Goal: Transaction & Acquisition: Book appointment/travel/reservation

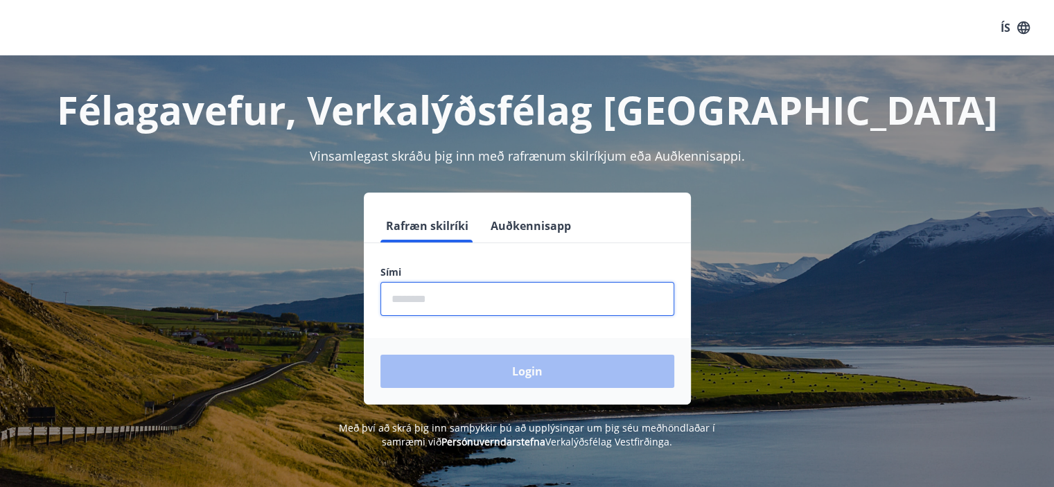
click at [526, 299] on input "phone" at bounding box center [527, 299] width 294 height 34
type input "********"
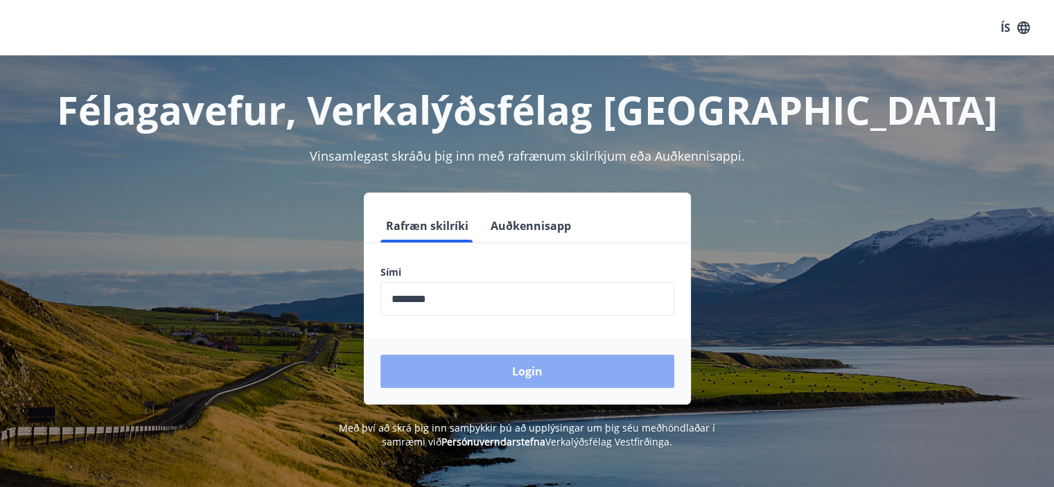
click at [540, 360] on button "Login" at bounding box center [527, 371] width 294 height 33
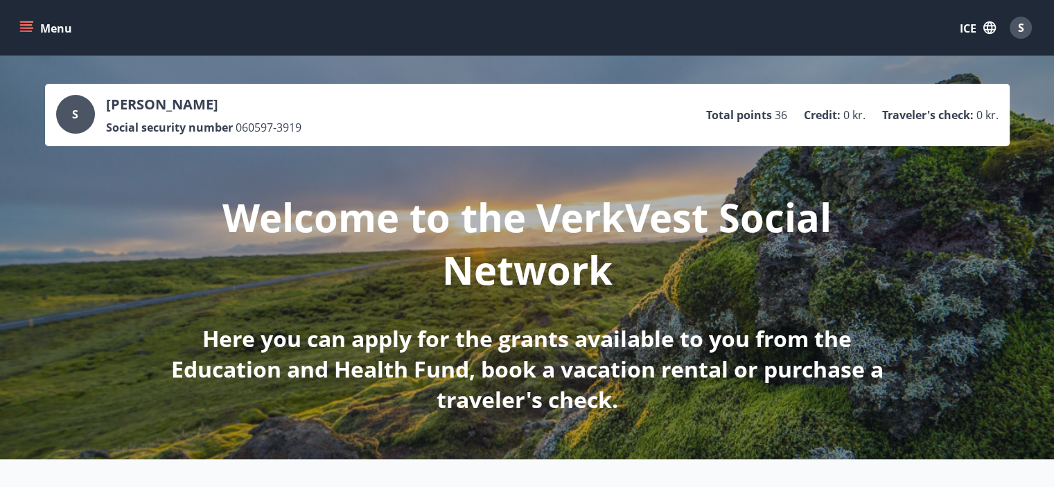
drag, startPoint x: 107, startPoint y: 103, endPoint x: 233, endPoint y: 105, distance: 126.1
click at [233, 105] on p "[PERSON_NAME]" at bounding box center [203, 104] width 195 height 19
click at [209, 120] on font "Social security number" at bounding box center [169, 127] width 127 height 15
drag, startPoint x: 108, startPoint y: 127, endPoint x: 230, endPoint y: 123, distance: 122.0
click at [230, 123] on font "Social security number" at bounding box center [169, 127] width 127 height 15
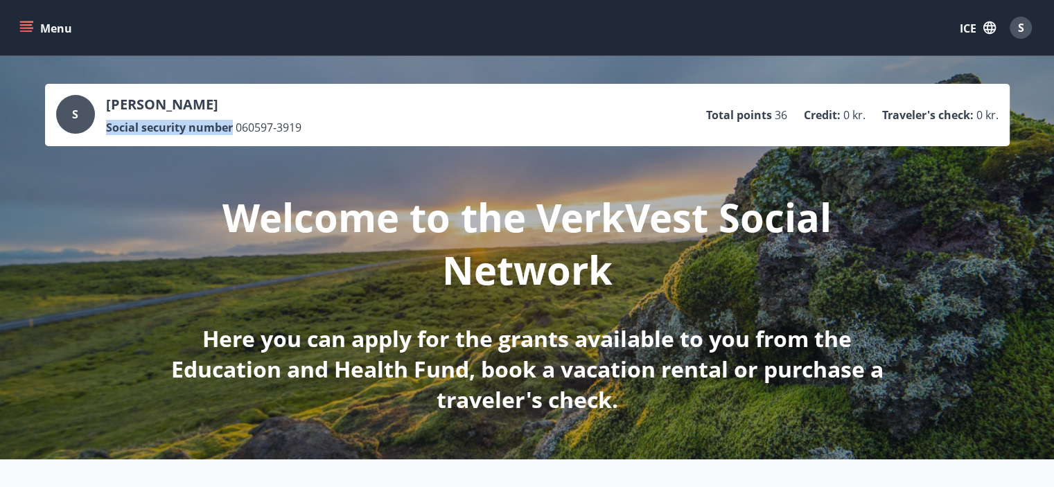
click at [211, 129] on font "Social security number" at bounding box center [169, 127] width 127 height 15
click at [30, 21] on icon "menu" at bounding box center [26, 28] width 14 height 14
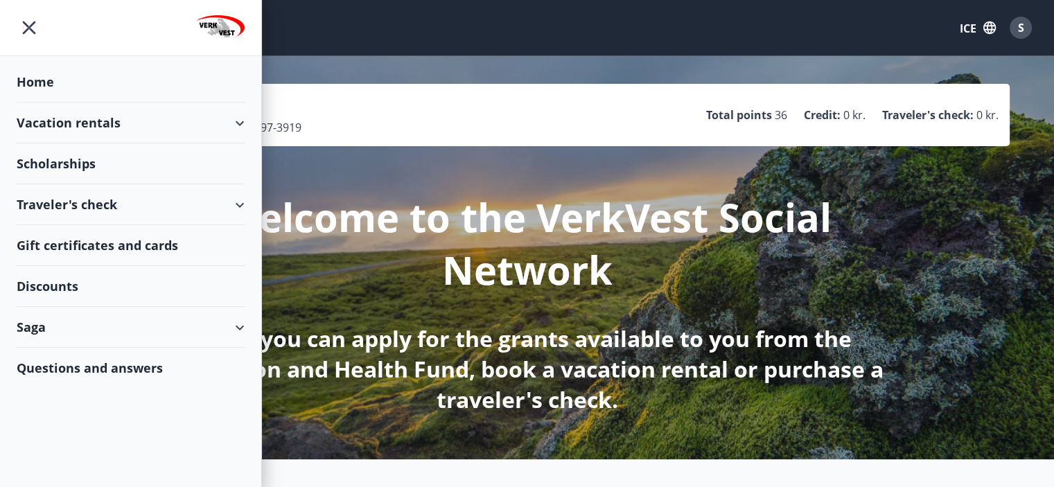
click at [243, 109] on div "Vacation rentals" at bounding box center [131, 123] width 228 height 41
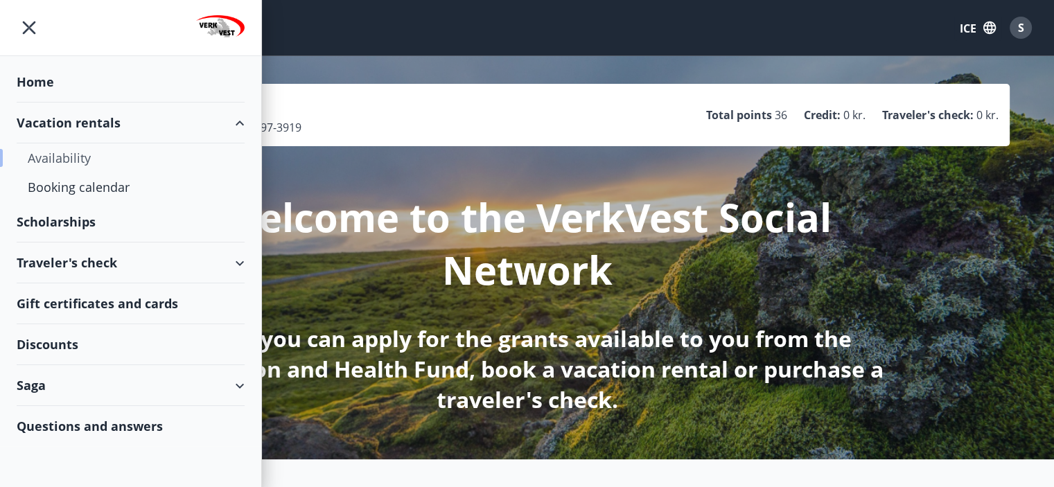
click at [58, 150] on font "Availability" at bounding box center [59, 158] width 63 height 17
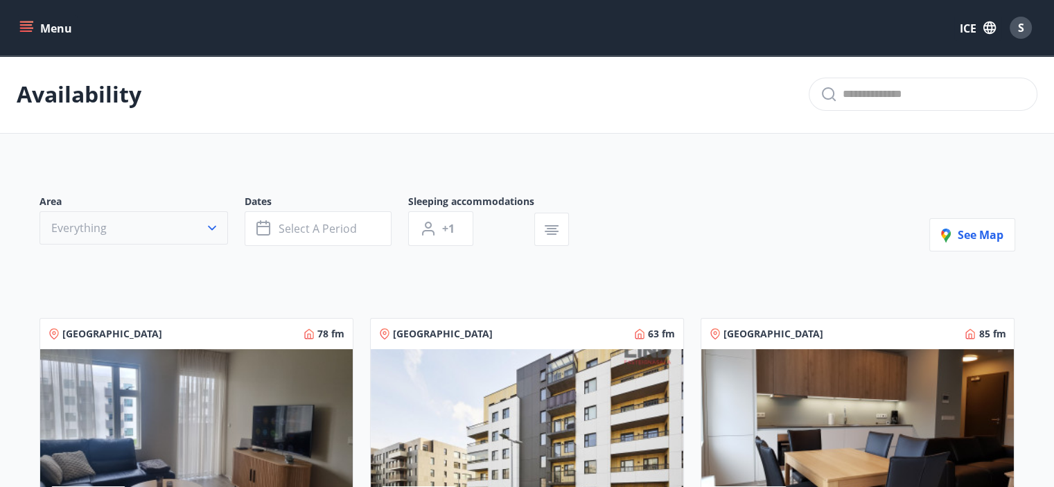
click at [152, 227] on button "Everything" at bounding box center [133, 227] width 188 height 33
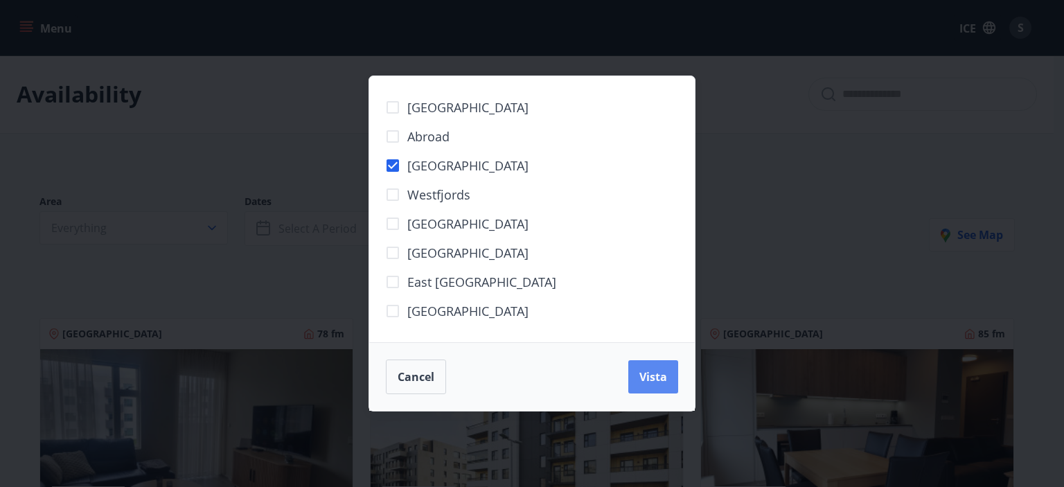
click at [653, 384] on font "Vista" at bounding box center [654, 376] width 28 height 15
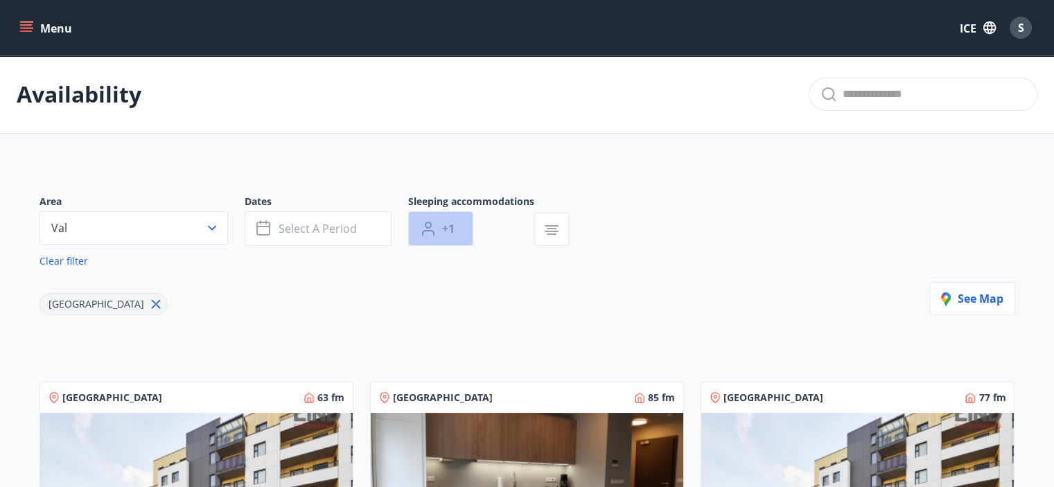
click at [440, 224] on button "+1" at bounding box center [440, 228] width 65 height 35
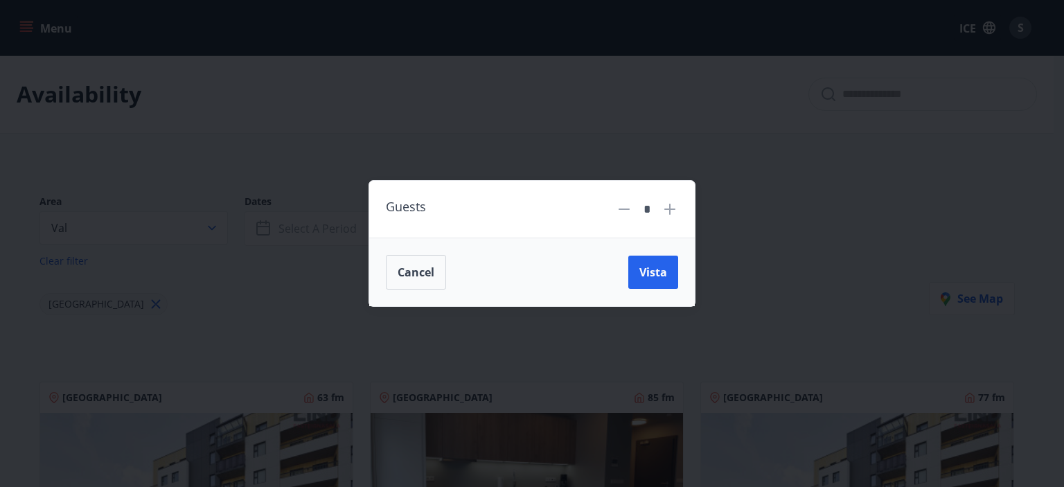
click at [668, 194] on div "Guests *" at bounding box center [532, 210] width 326 height 58
click at [668, 206] on icon at bounding box center [670, 209] width 17 height 17
type input "*"
click at [657, 271] on span "Vista" at bounding box center [654, 272] width 28 height 15
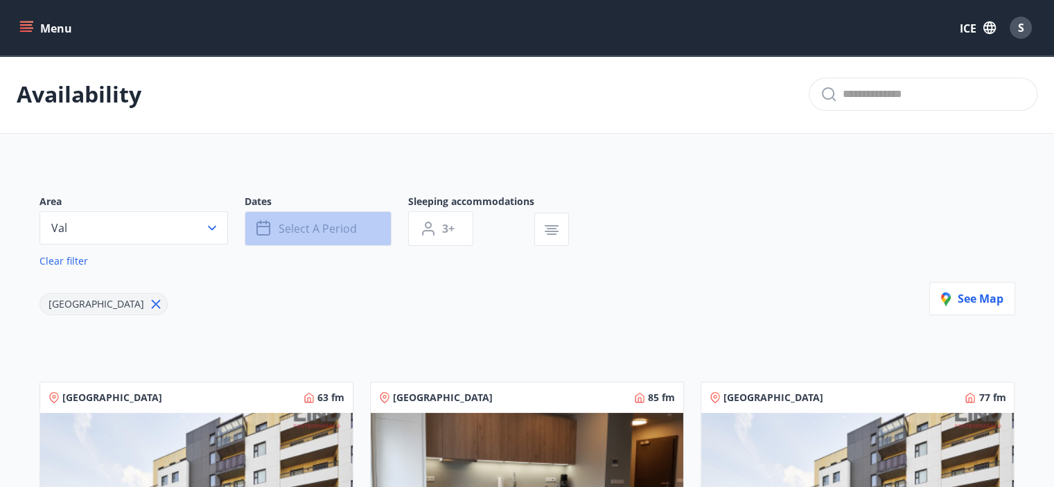
click at [326, 227] on font "Select a period" at bounding box center [318, 228] width 78 height 15
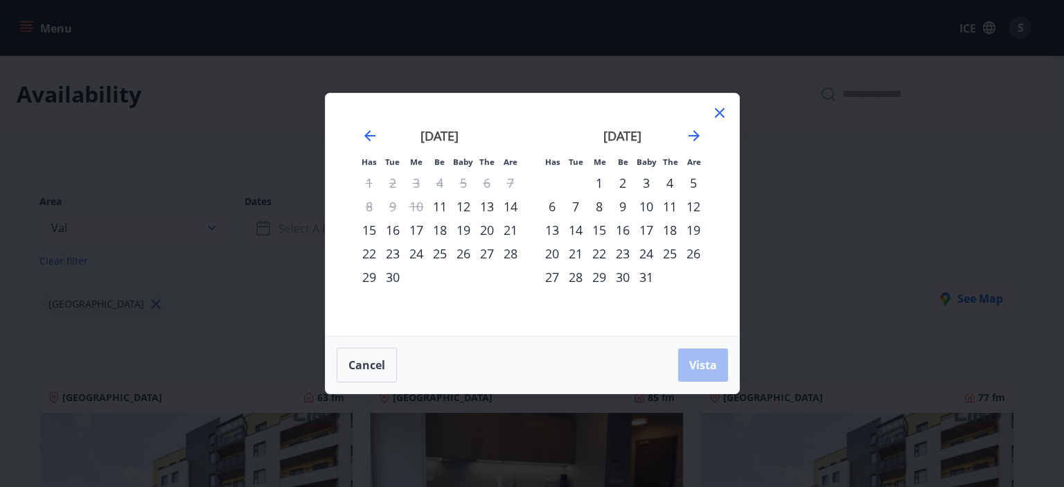
click at [670, 182] on font "4" at bounding box center [670, 183] width 7 height 17
click at [552, 212] on font "6" at bounding box center [552, 206] width 7 height 17
click at [690, 379] on button "Vista" at bounding box center [703, 365] width 50 height 33
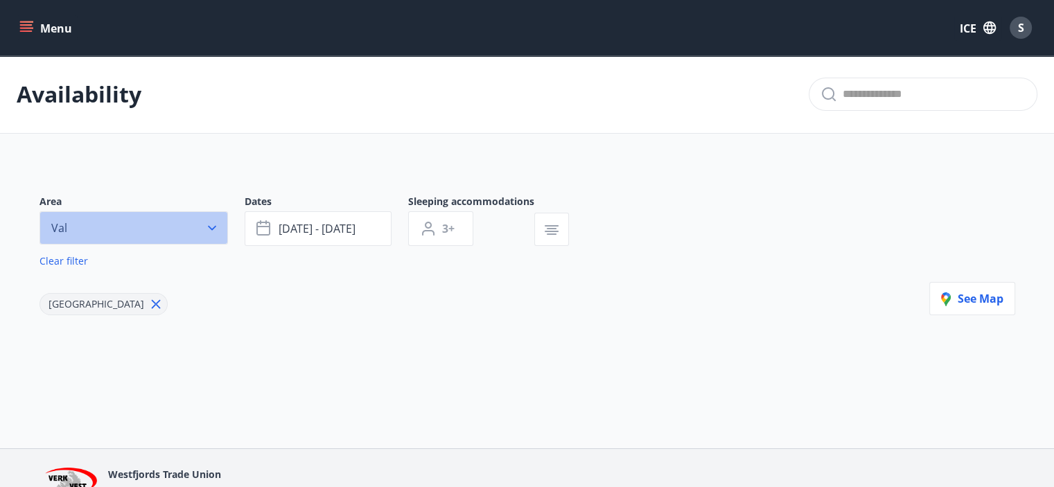
click at [218, 230] on icon "button" at bounding box center [212, 228] width 14 height 14
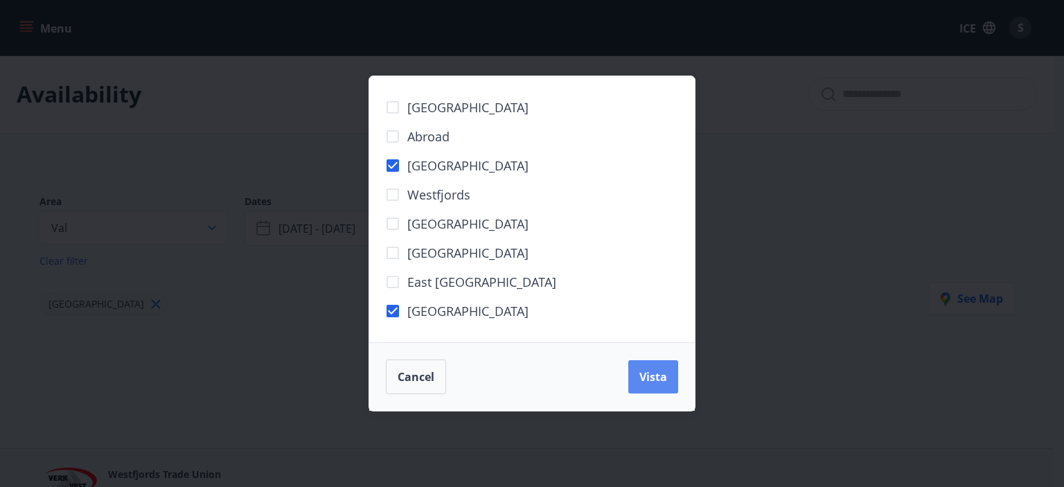
click at [660, 373] on font "Vista" at bounding box center [654, 376] width 28 height 15
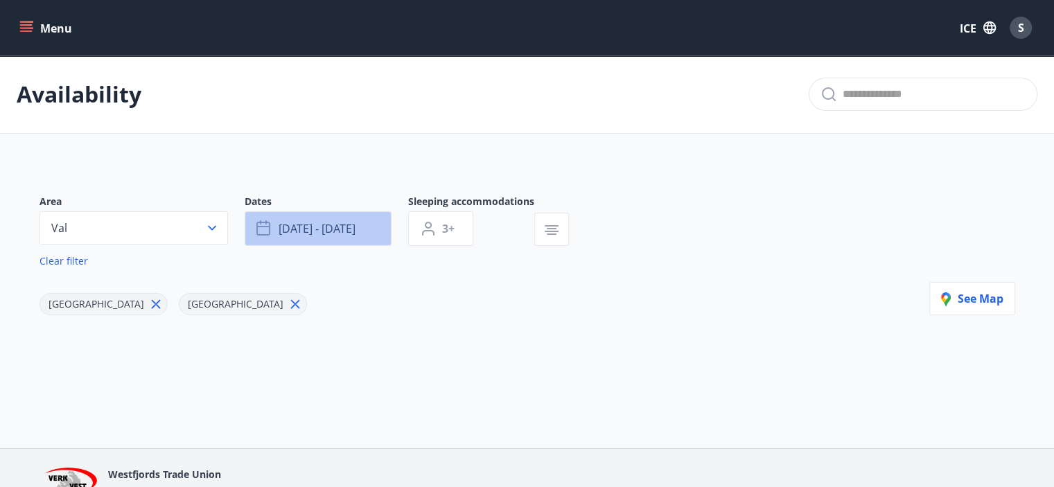
click at [348, 230] on font "[DATE] - [DATE]" at bounding box center [317, 228] width 77 height 15
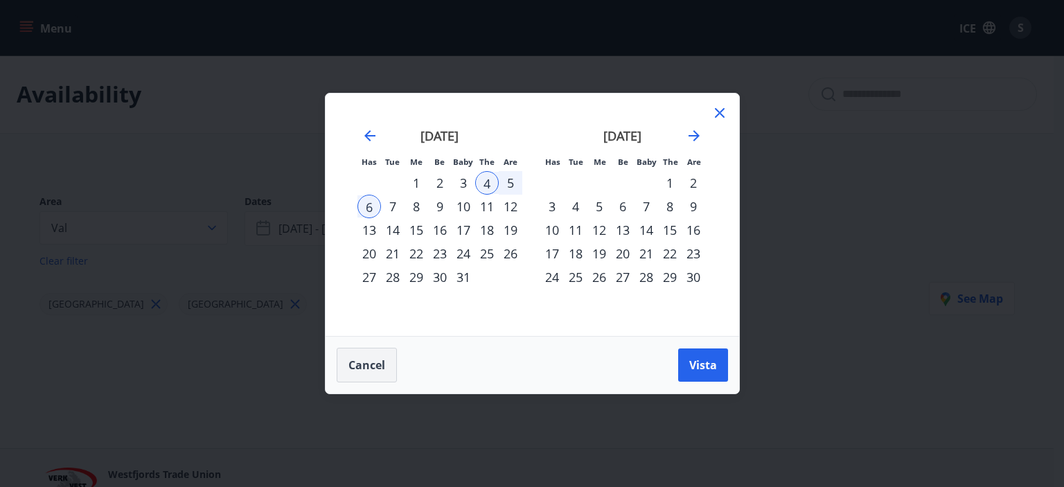
click at [380, 371] on font "Cancel" at bounding box center [367, 365] width 37 height 15
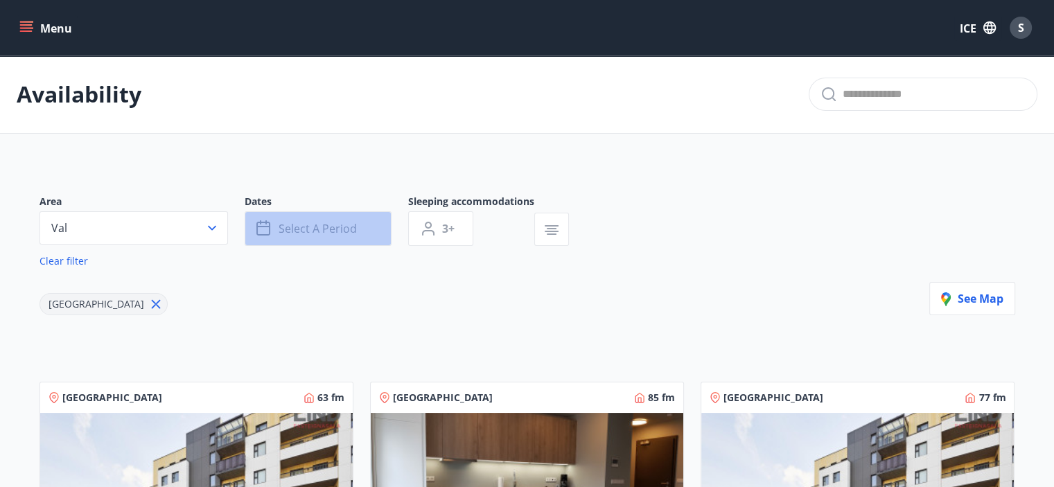
click at [315, 230] on font "Select a period" at bounding box center [318, 228] width 78 height 15
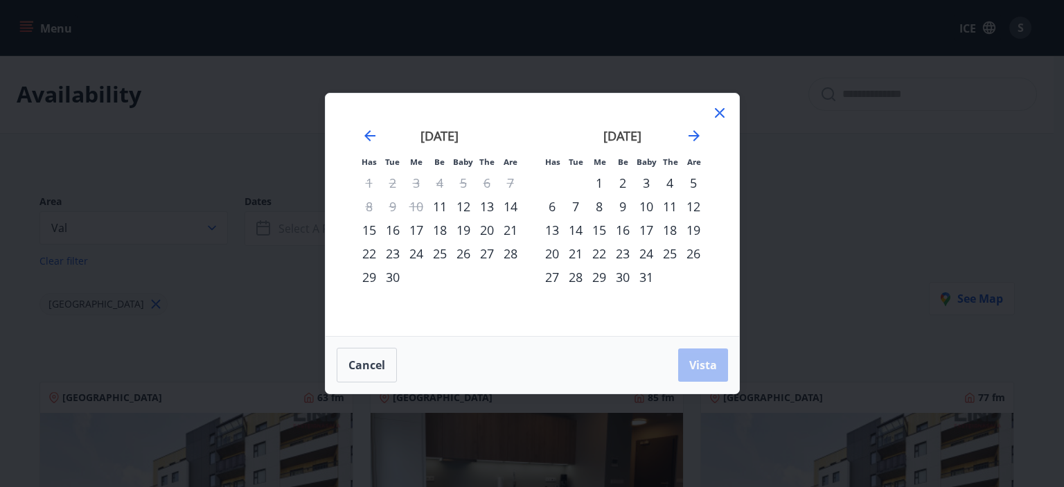
click at [255, 116] on div "Has Tue Me Be Baby The Are Has Tue Me Be Baby The Are [DATE] 1 2 3 4 5 6 7 8 9 …" at bounding box center [532, 243] width 1064 height 487
click at [719, 107] on icon at bounding box center [720, 113] width 17 height 17
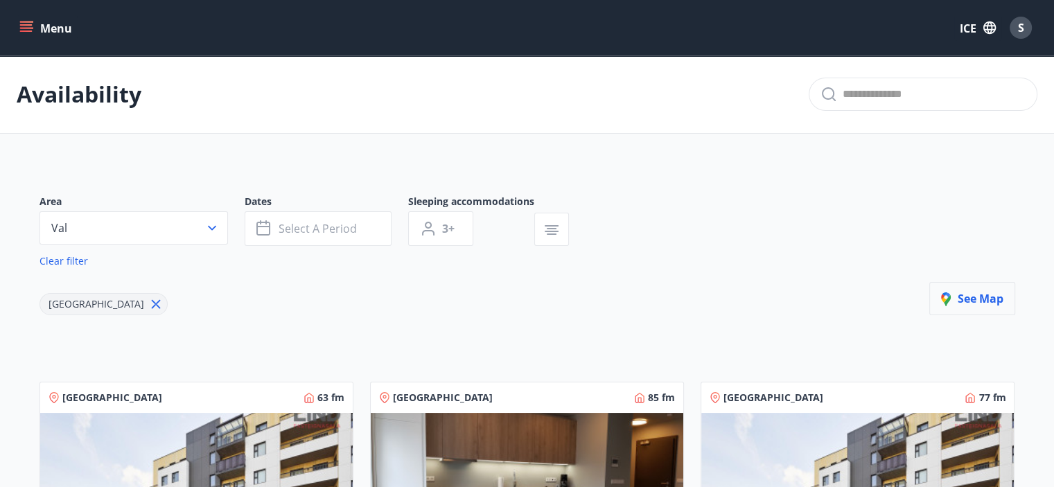
click at [967, 298] on font "See map" at bounding box center [981, 298] width 46 height 15
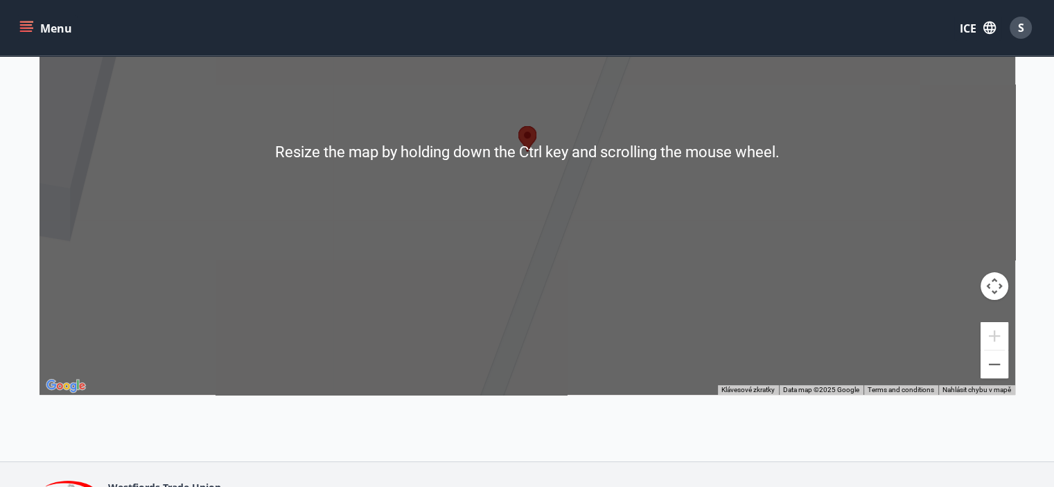
scroll to position [182, 0]
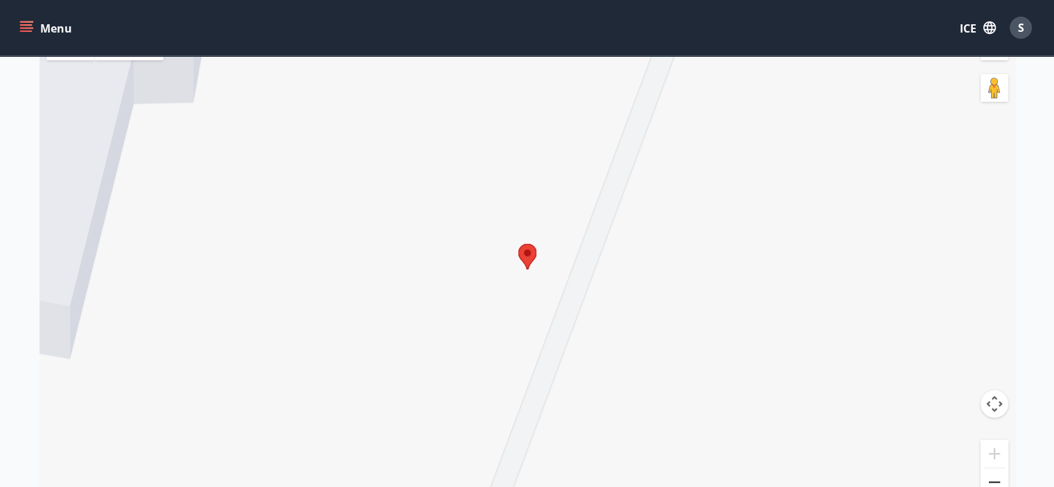
click at [987, 482] on button "Delay" at bounding box center [994, 482] width 28 height 28
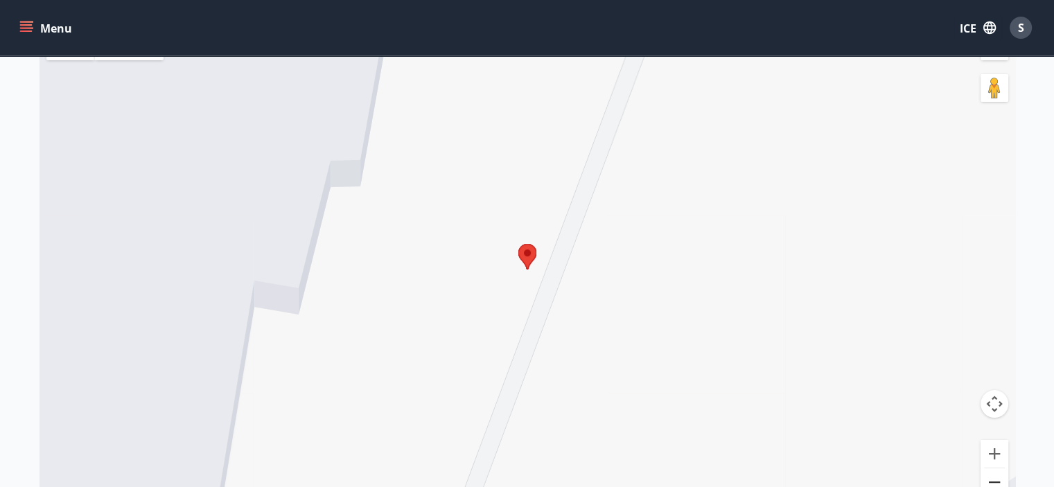
click at [988, 482] on button "Delay" at bounding box center [994, 482] width 28 height 28
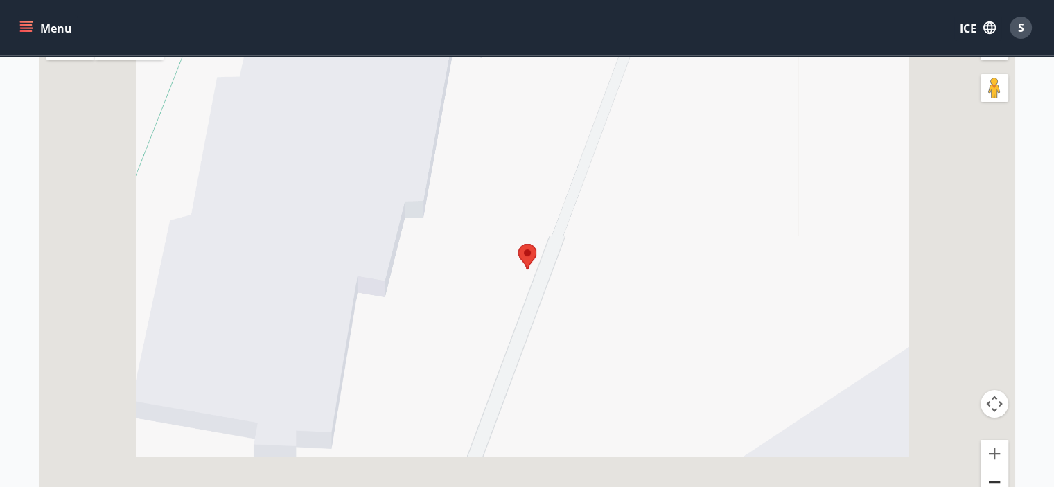
click at [988, 482] on button "Delay" at bounding box center [994, 482] width 28 height 28
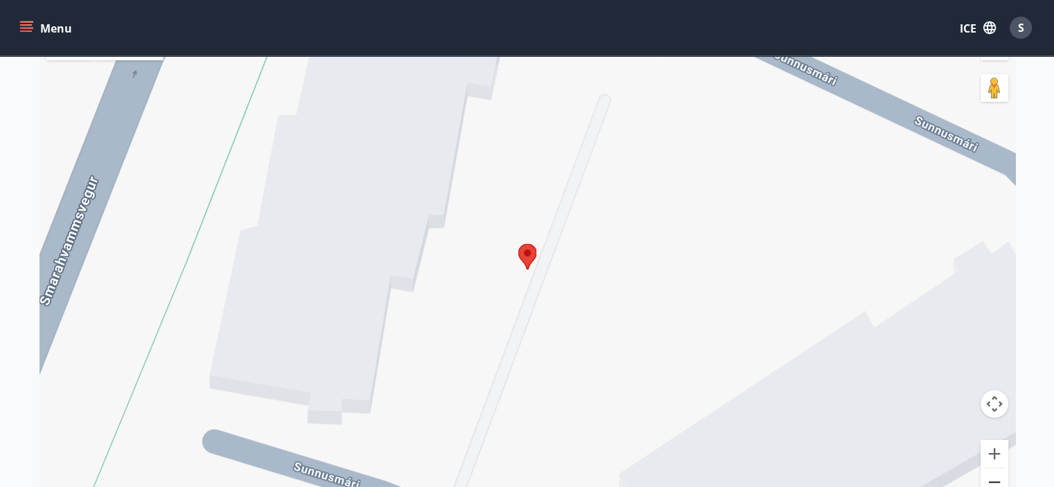
click at [988, 482] on button "Delay" at bounding box center [994, 482] width 28 height 28
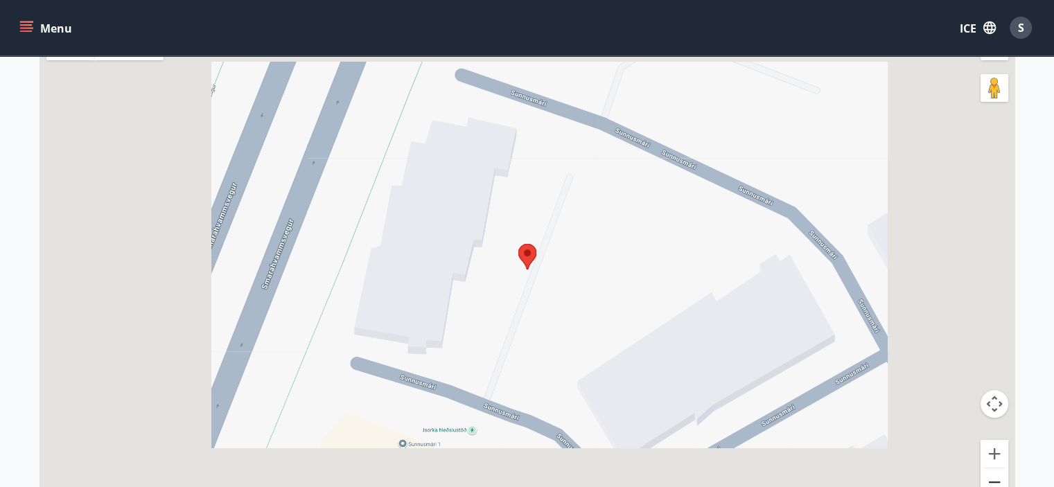
click at [988, 482] on button "Delay" at bounding box center [994, 482] width 28 height 28
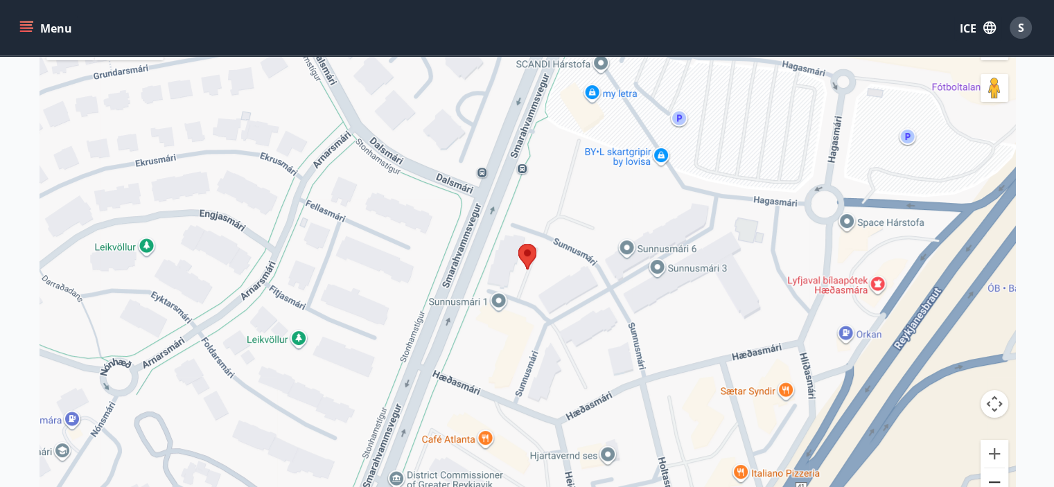
click at [988, 482] on button "Delay" at bounding box center [994, 482] width 28 height 28
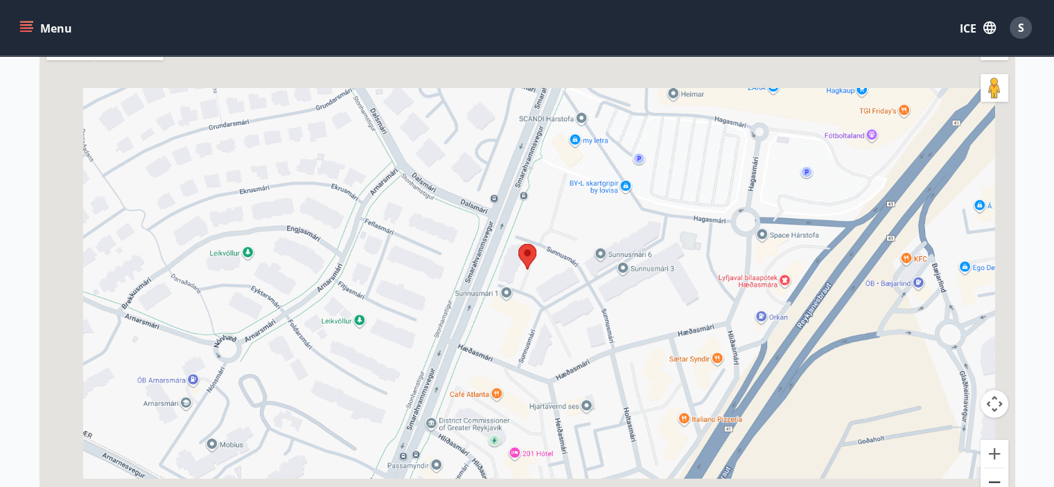
click at [988, 482] on button "Delay" at bounding box center [994, 482] width 28 height 28
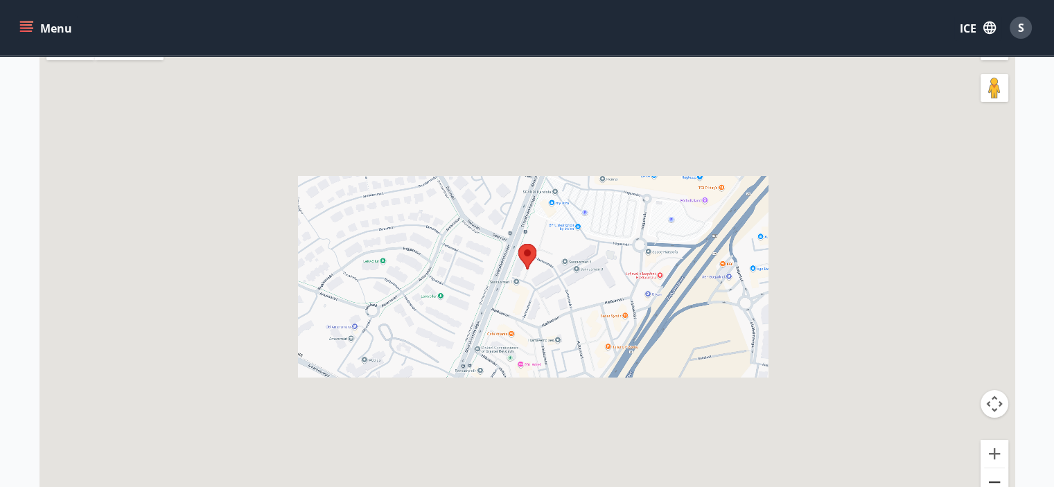
click at [988, 482] on button "Delay" at bounding box center [994, 482] width 28 height 28
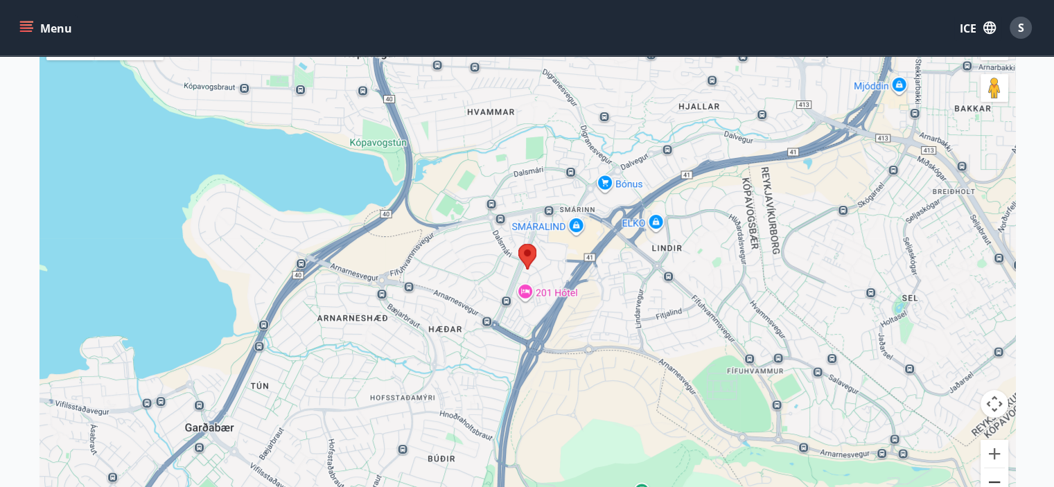
click at [988, 482] on button "Delay" at bounding box center [994, 482] width 28 height 28
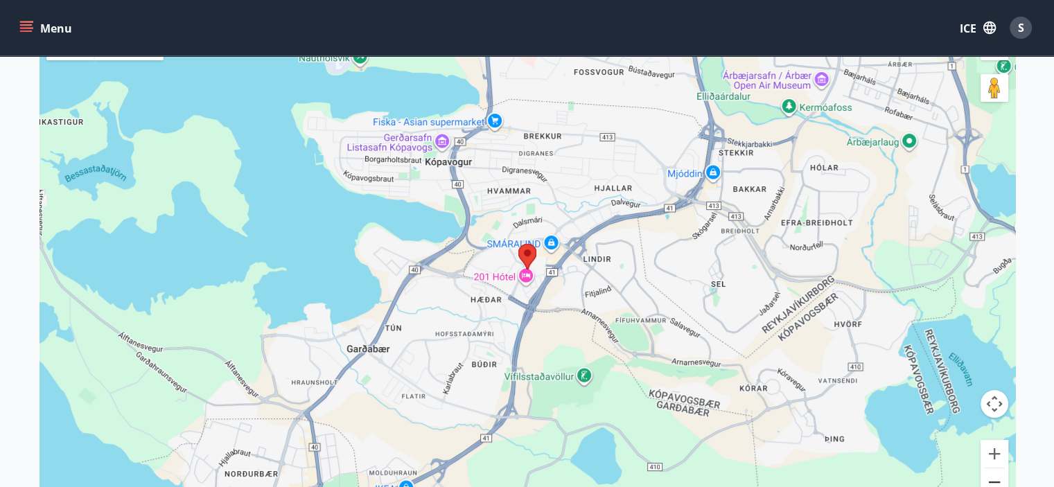
click at [988, 482] on button "Delay" at bounding box center [994, 482] width 28 height 28
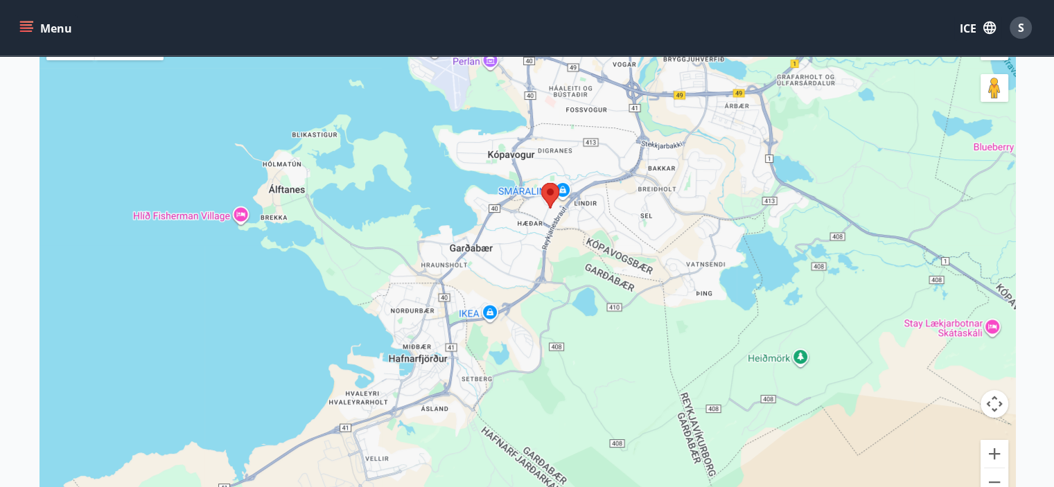
drag, startPoint x: 544, startPoint y: 204, endPoint x: 567, endPoint y: 157, distance: 51.7
click at [567, 157] on div at bounding box center [527, 269] width 976 height 487
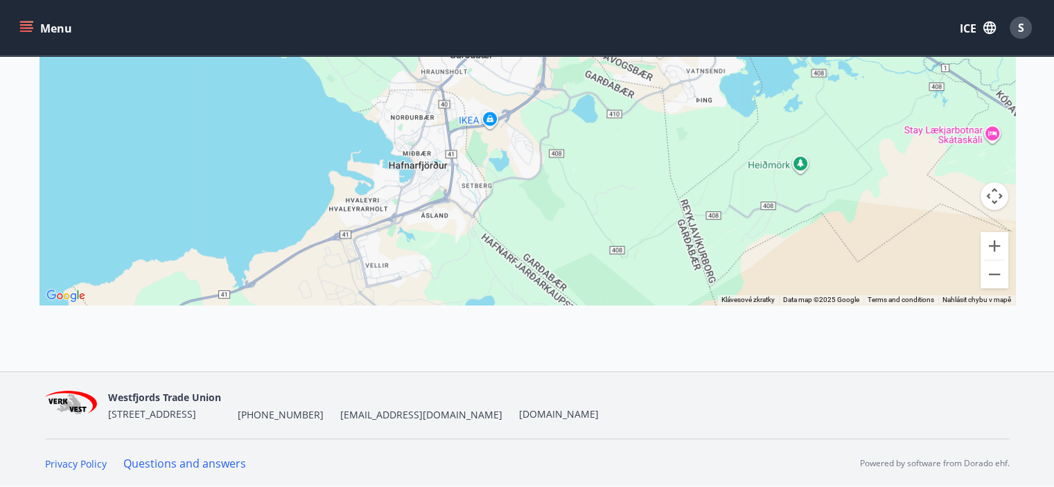
scroll to position [0, 0]
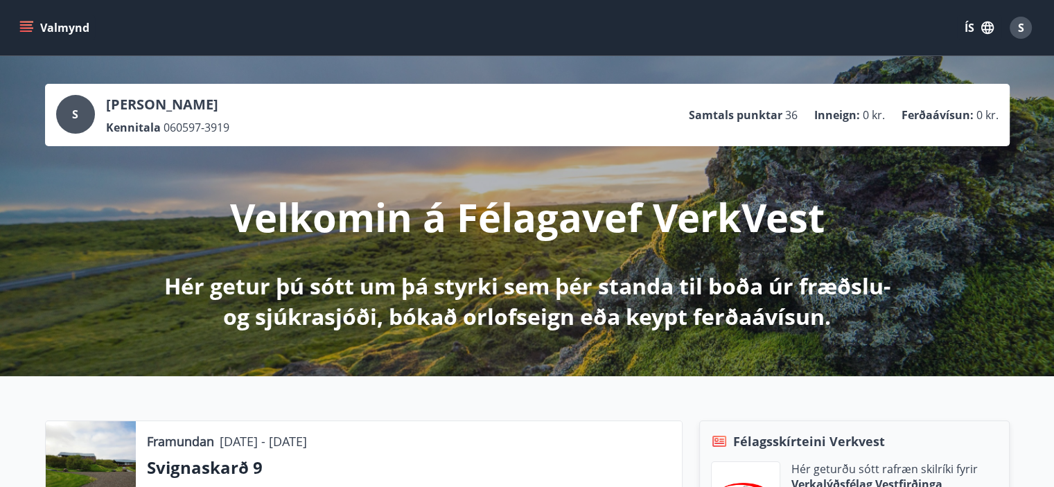
click at [21, 25] on icon "menu" at bounding box center [26, 24] width 12 height 1
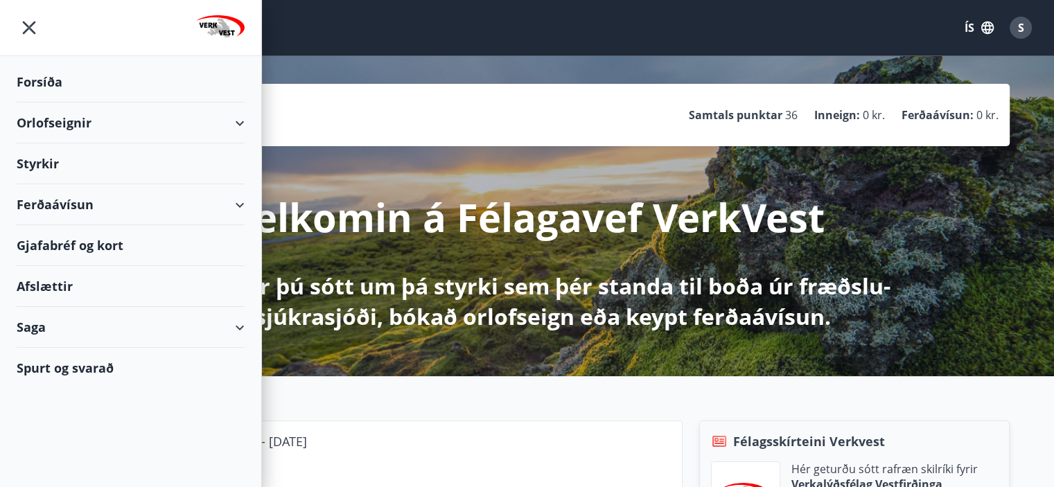
drag, startPoint x: 1053, startPoint y: 3, endPoint x: 714, endPoint y: 11, distance: 339.6
click at [667, 11] on div "Valmynd ÍS S" at bounding box center [527, 27] width 1021 height 33
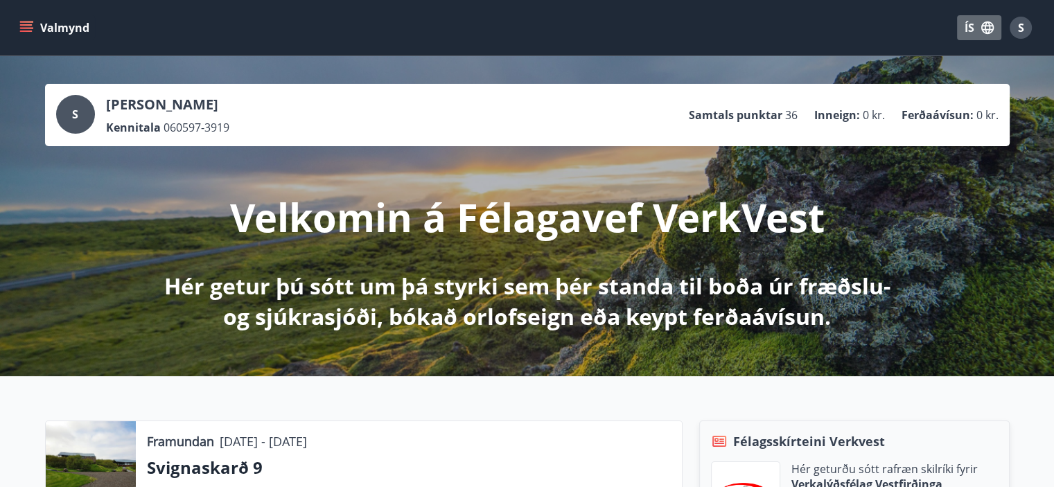
click at [984, 28] on icon "button" at bounding box center [987, 27] width 12 height 12
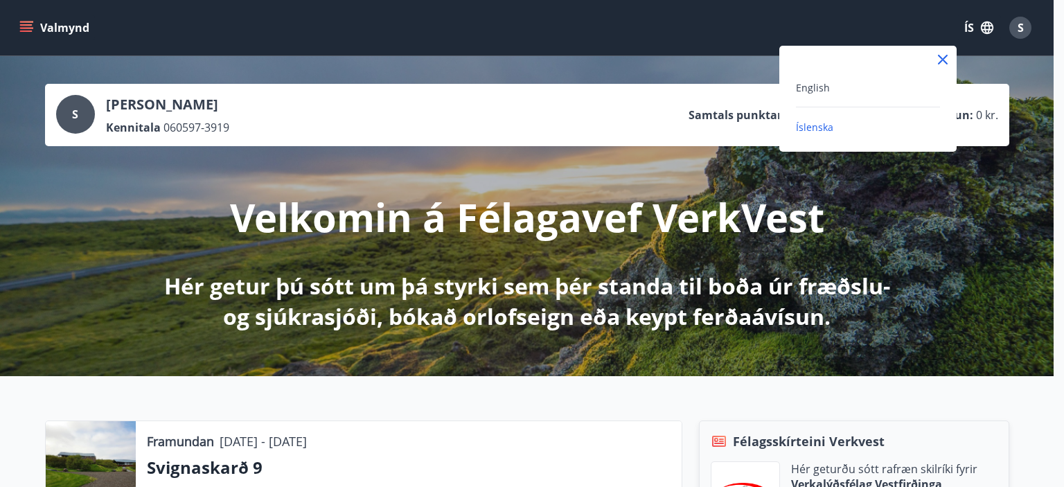
click at [791, 89] on div "English Íslenska" at bounding box center [867, 107] width 177 height 56
click at [806, 86] on span "English" at bounding box center [813, 87] width 34 height 13
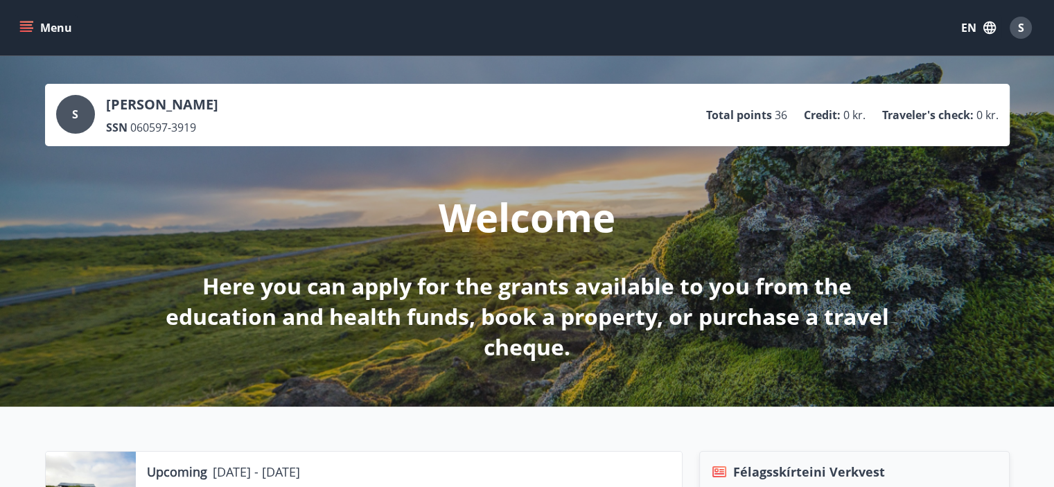
click at [17, 30] on button "Menu" at bounding box center [47, 27] width 61 height 25
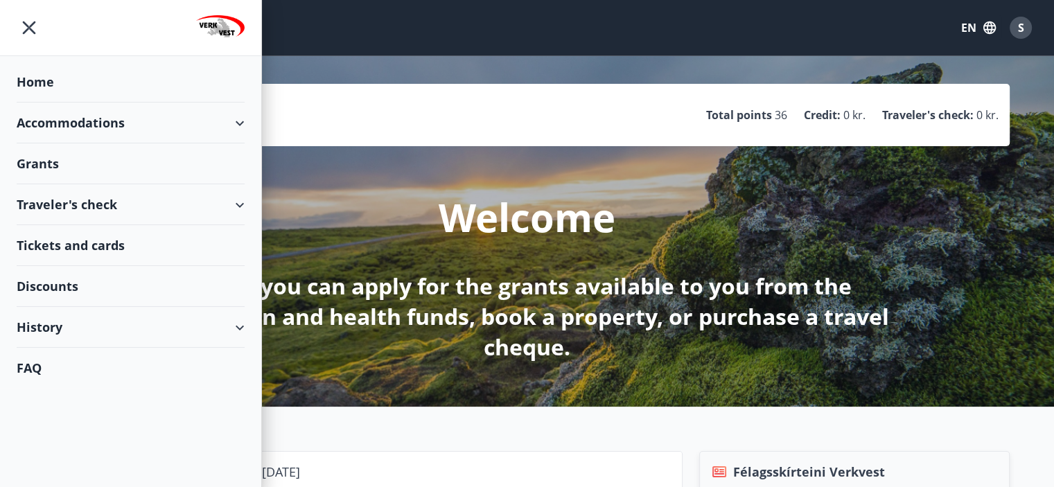
click at [221, 121] on div "Accommodations" at bounding box center [131, 123] width 228 height 41
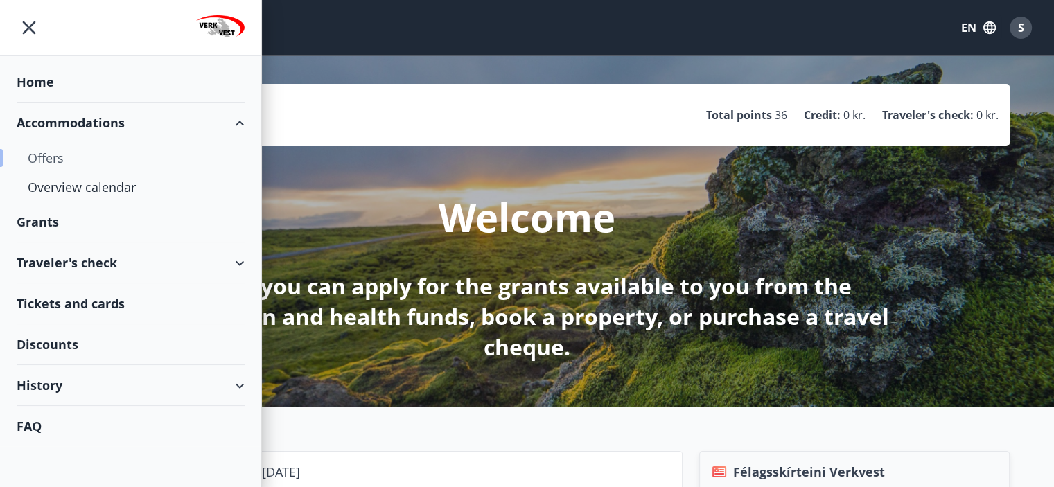
click at [85, 160] on div "Offers" at bounding box center [131, 157] width 206 height 29
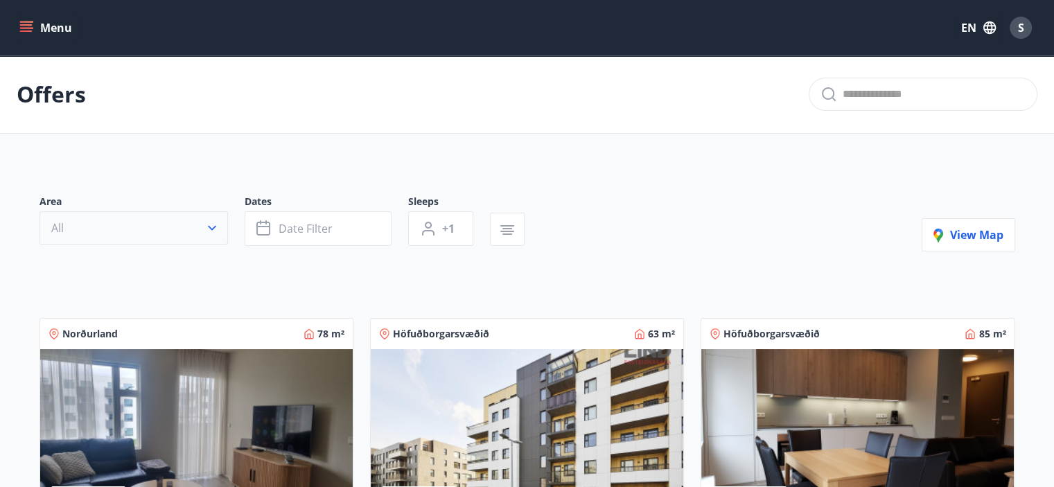
click at [195, 221] on button "All" at bounding box center [133, 227] width 188 height 33
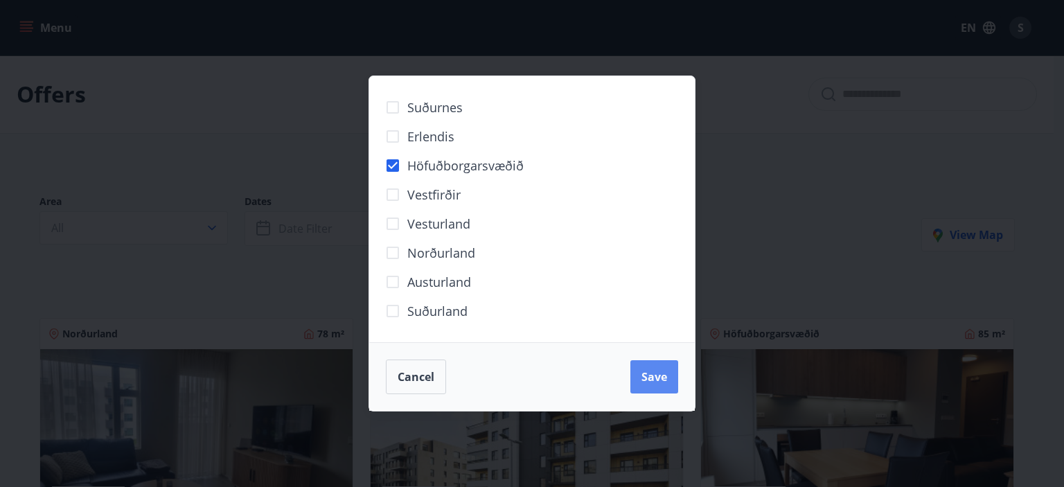
click at [658, 379] on span "Save" at bounding box center [655, 376] width 26 height 15
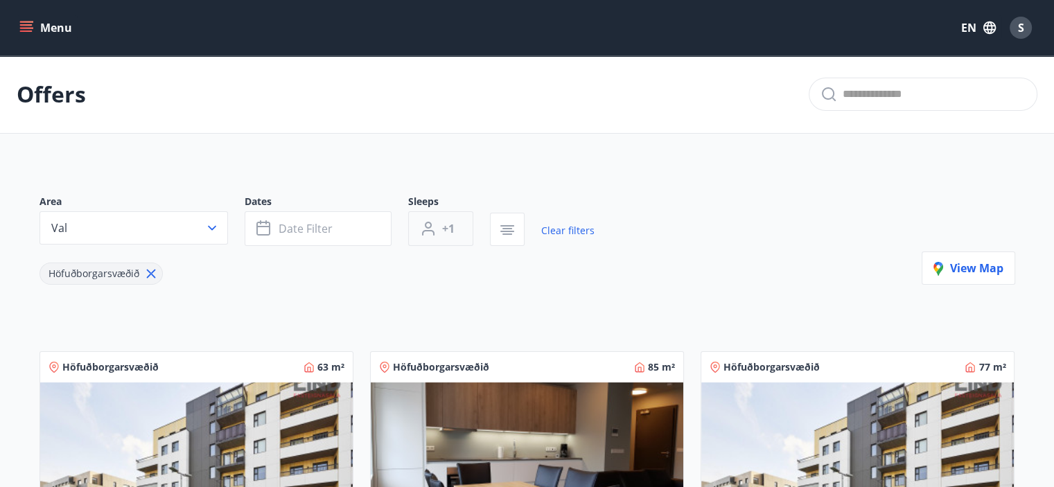
click at [448, 227] on span "+1" at bounding box center [448, 228] width 12 height 15
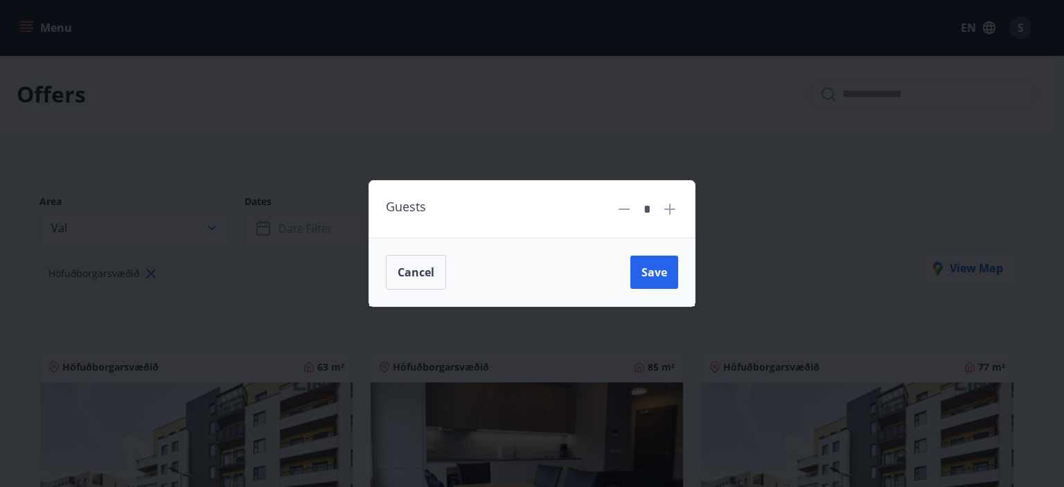
click at [672, 210] on icon at bounding box center [669, 209] width 11 height 11
type input "*"
click at [657, 283] on button "Save" at bounding box center [655, 272] width 48 height 33
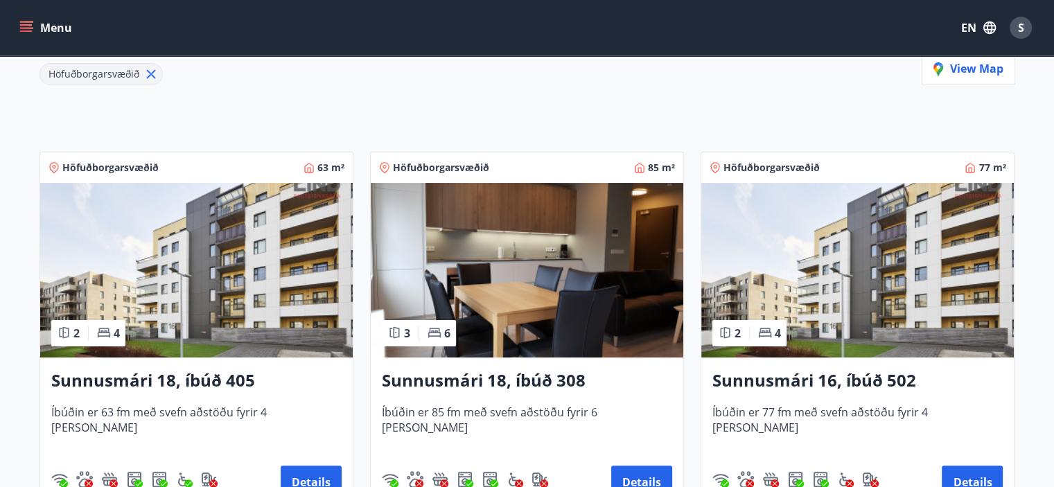
scroll to position [346, 0]
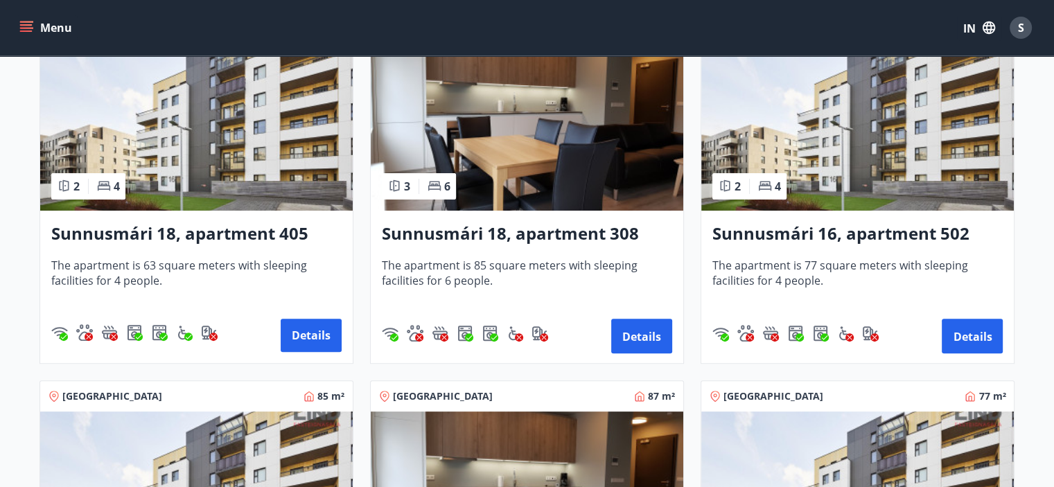
click at [0, 274] on main "Offers Area Val Dates Date filter Sleeps 3+ Clear filters Capital Region View m…" at bounding box center [527, 417] width 1054 height 1417
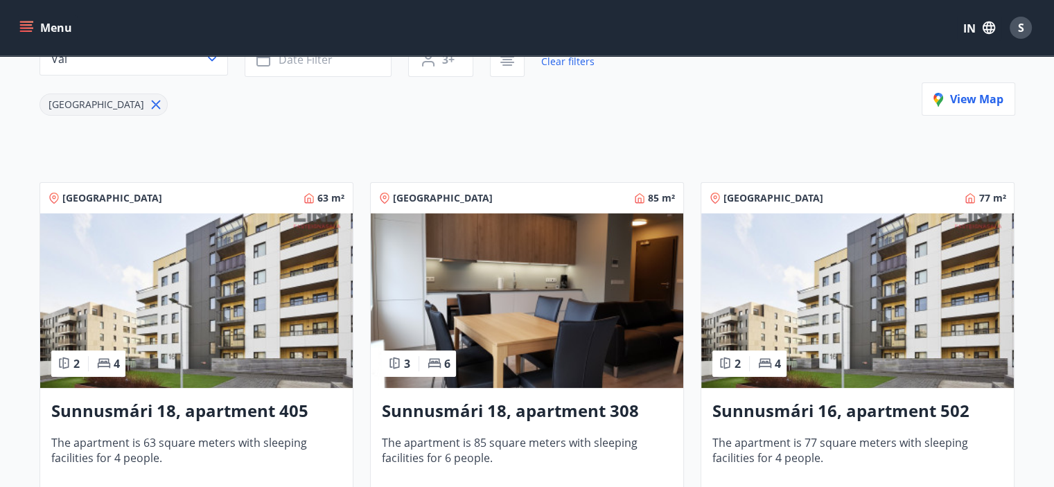
scroll to position [0, 0]
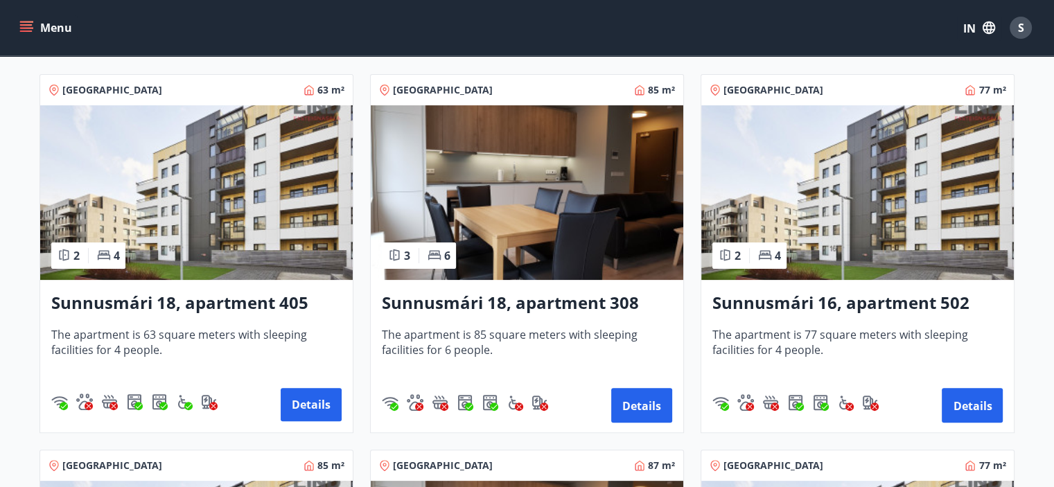
click at [522, 279] on img at bounding box center [527, 192] width 312 height 175
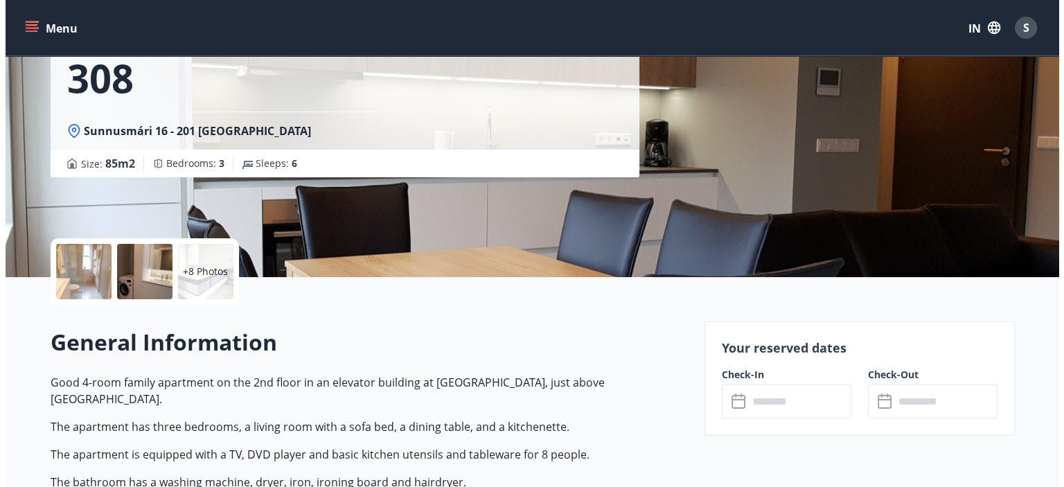
scroll to position [208, 0]
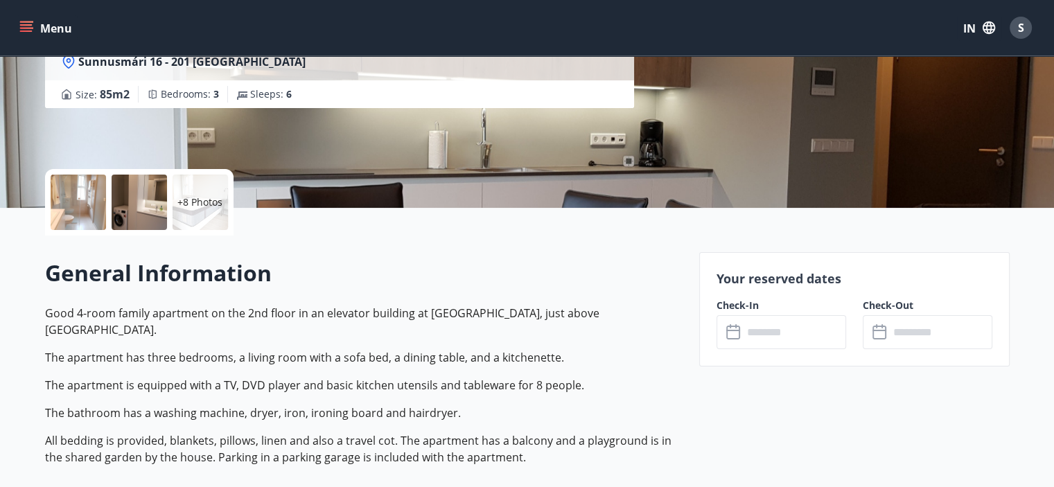
click at [76, 213] on div at bounding box center [78, 202] width 55 height 55
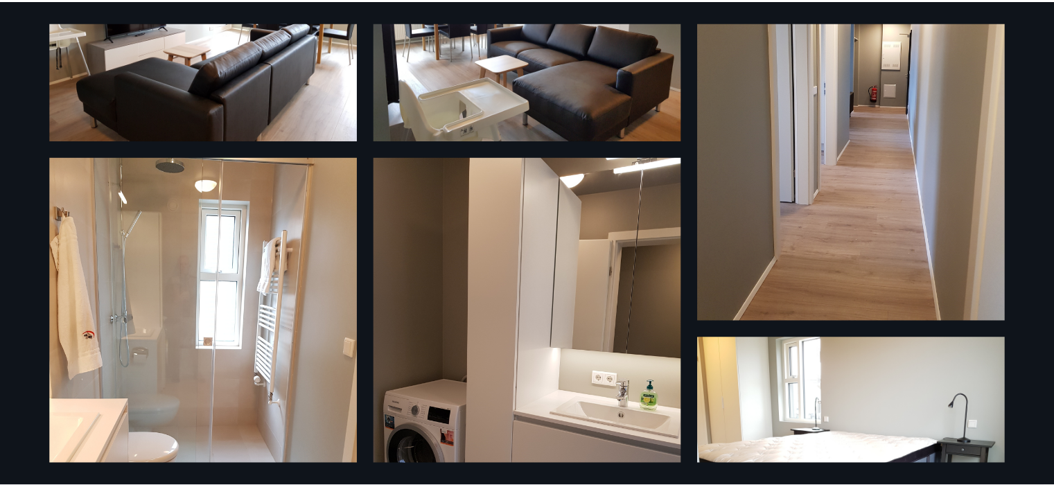
scroll to position [0, 0]
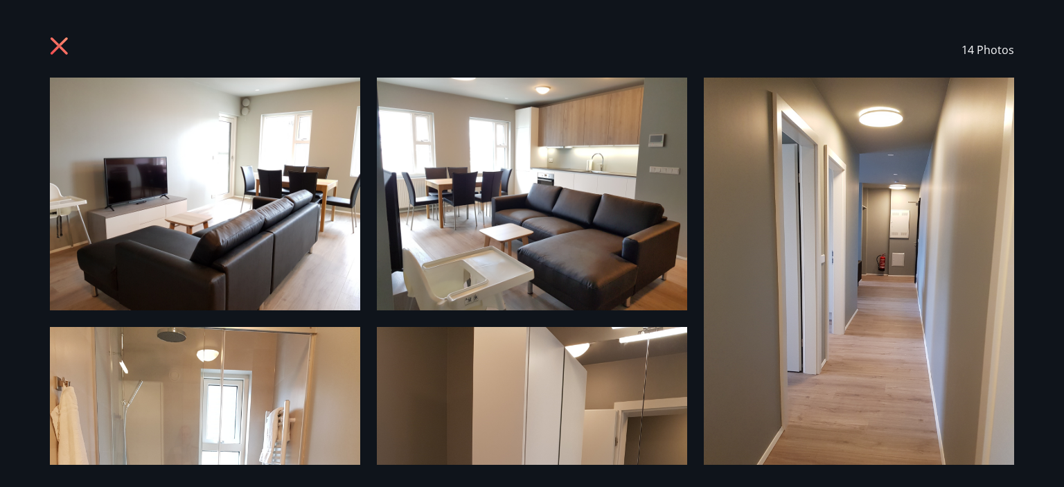
click at [61, 44] on icon at bounding box center [59, 45] width 17 height 17
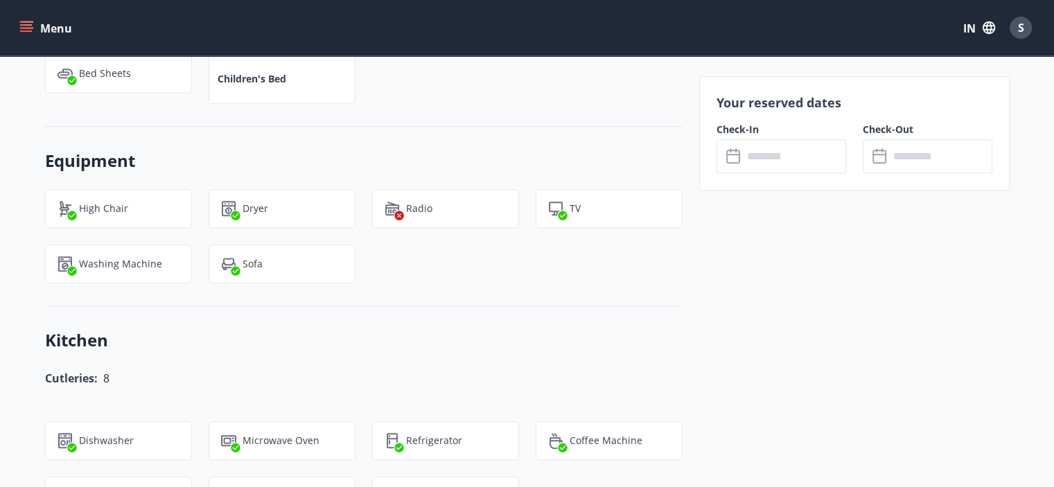
scroll to position [1109, 0]
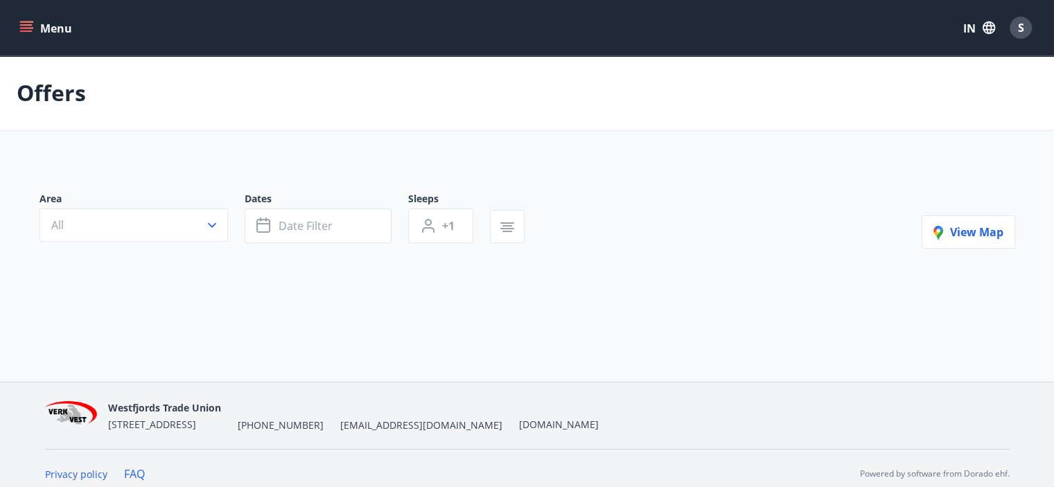
type input "*"
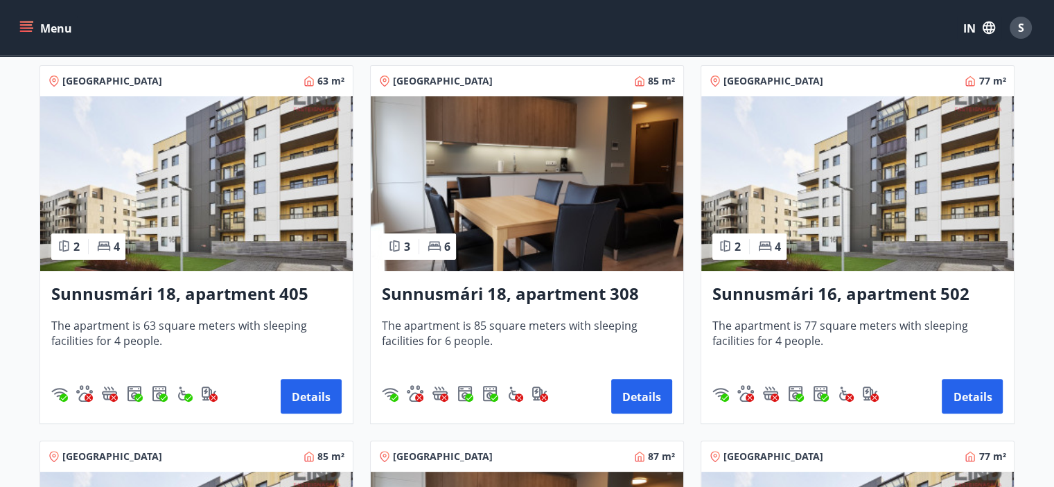
scroll to position [416, 0]
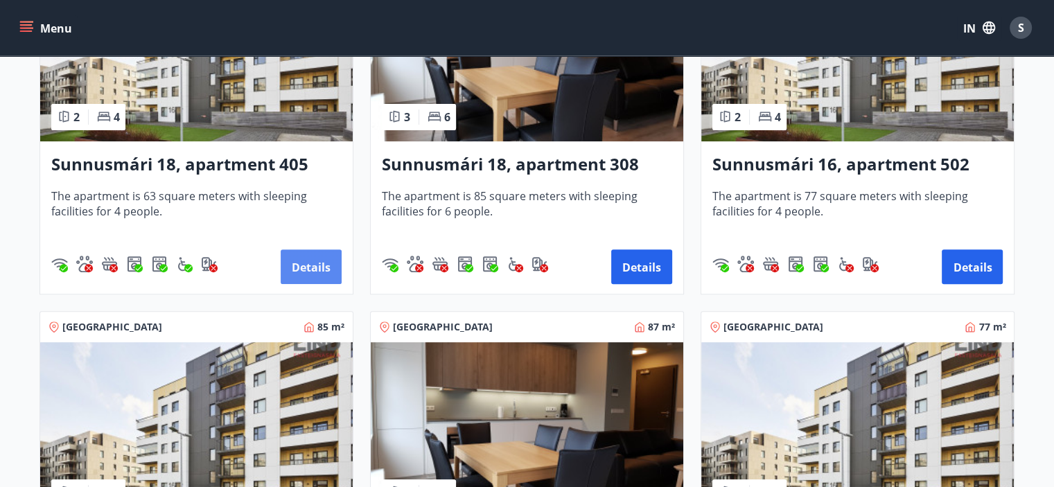
click at [326, 263] on font "Details" at bounding box center [311, 267] width 39 height 15
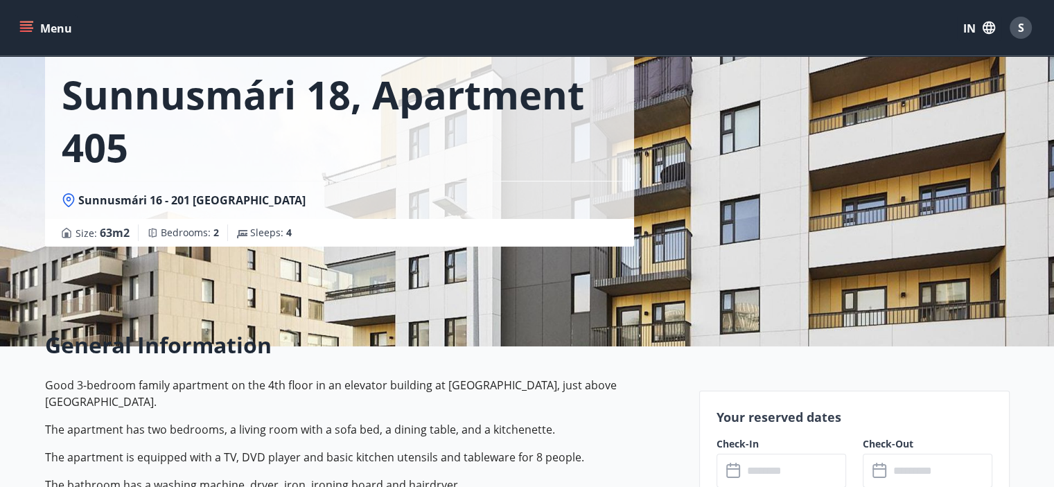
scroll to position [277, 0]
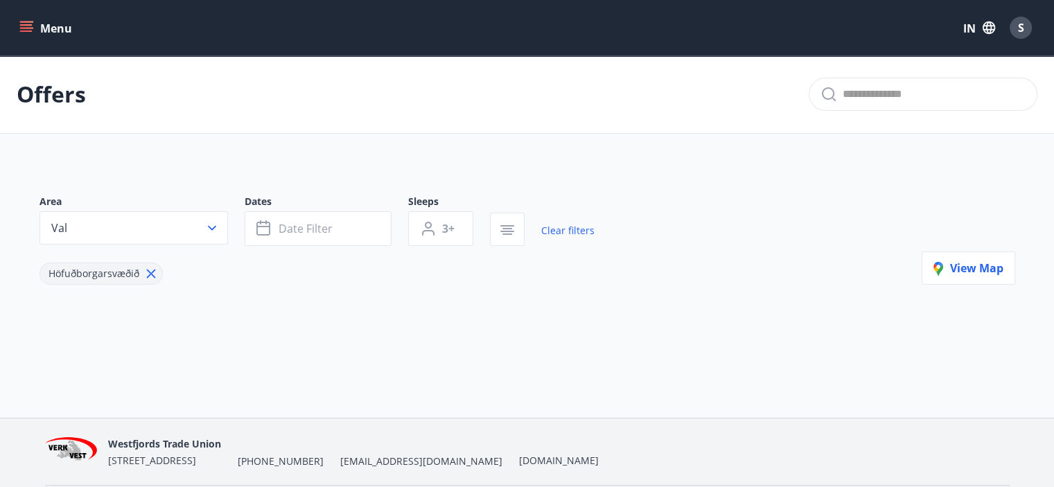
type input "*"
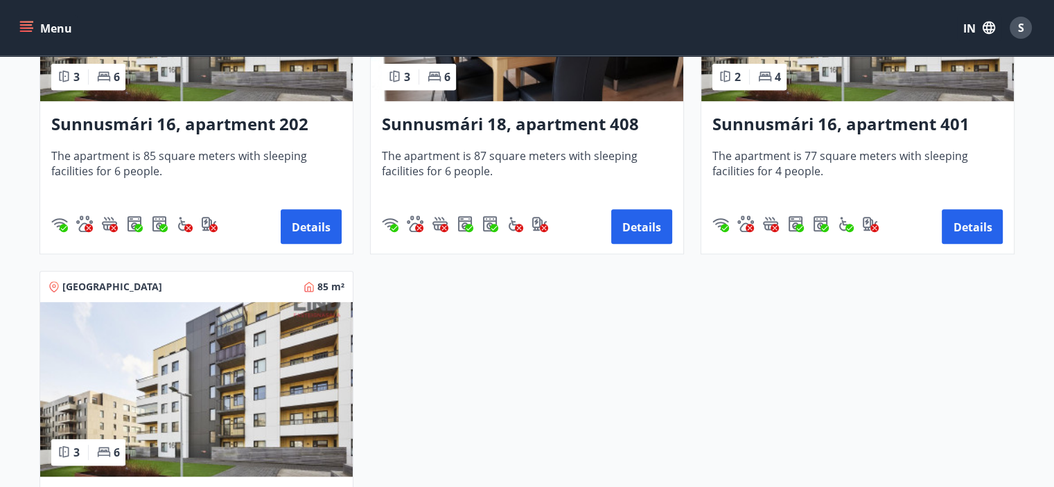
scroll to position [624, 0]
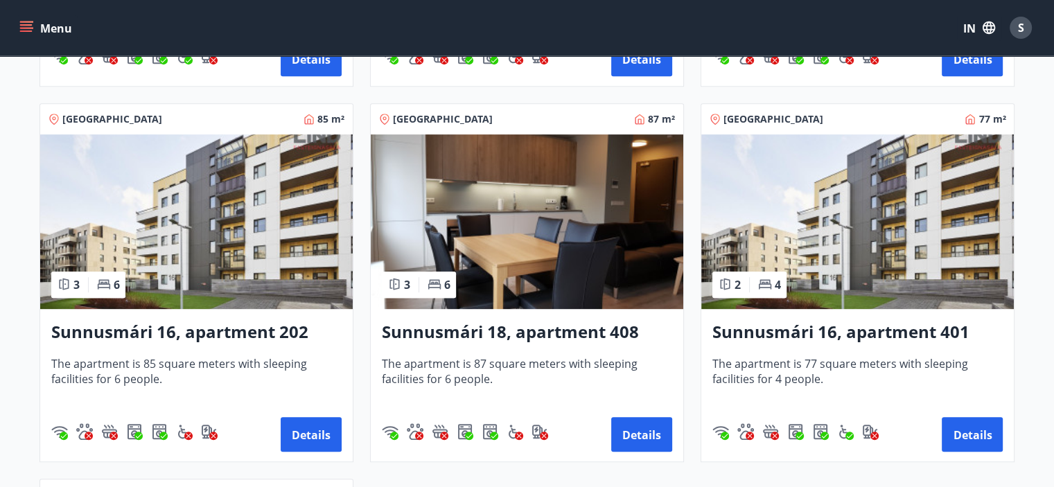
click at [806, 232] on img at bounding box center [857, 221] width 312 height 175
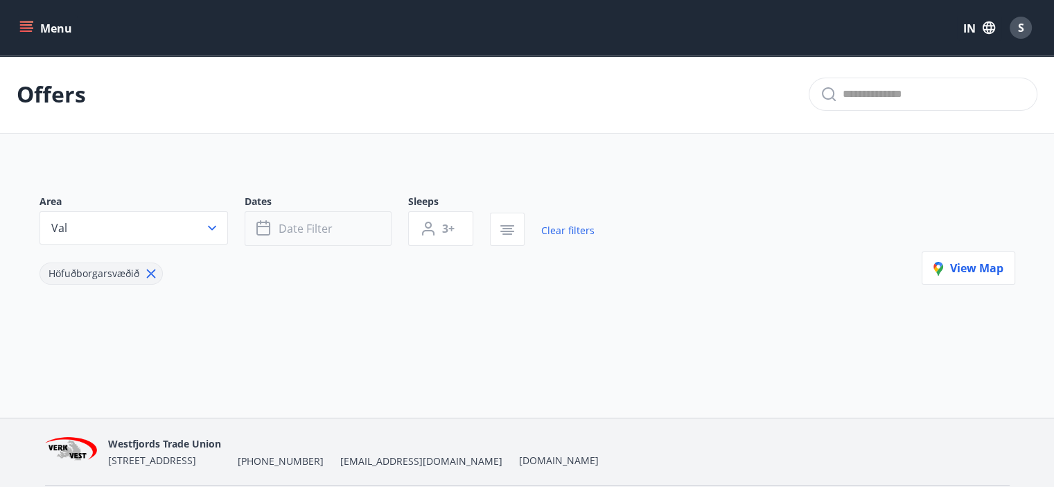
type input "*"
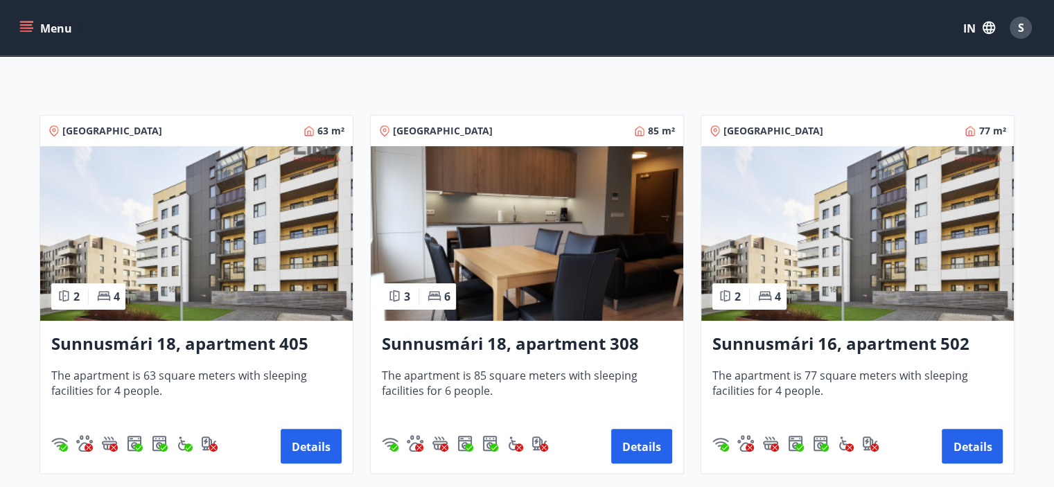
scroll to position [346, 0]
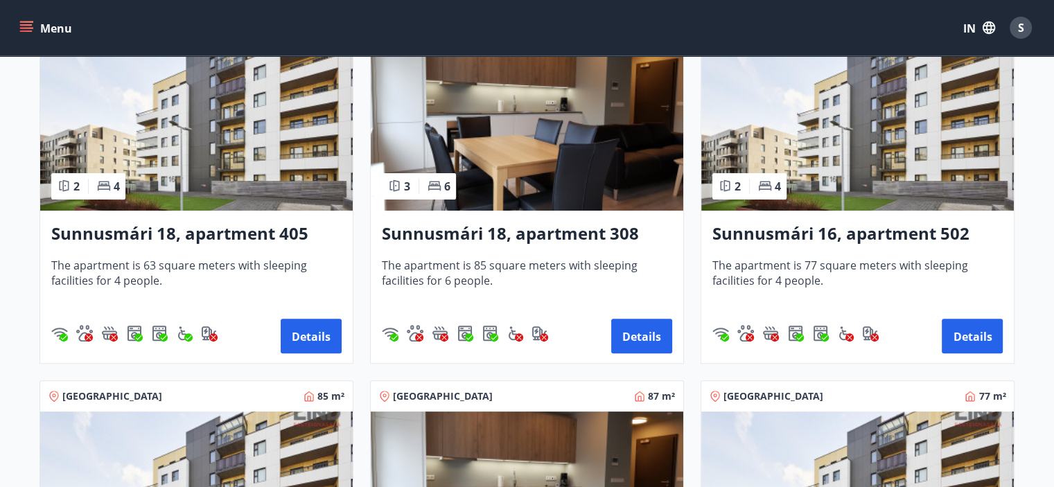
drag, startPoint x: 592, startPoint y: 300, endPoint x: 482, endPoint y: 179, distance: 163.8
click at [482, 179] on img at bounding box center [527, 123] width 312 height 175
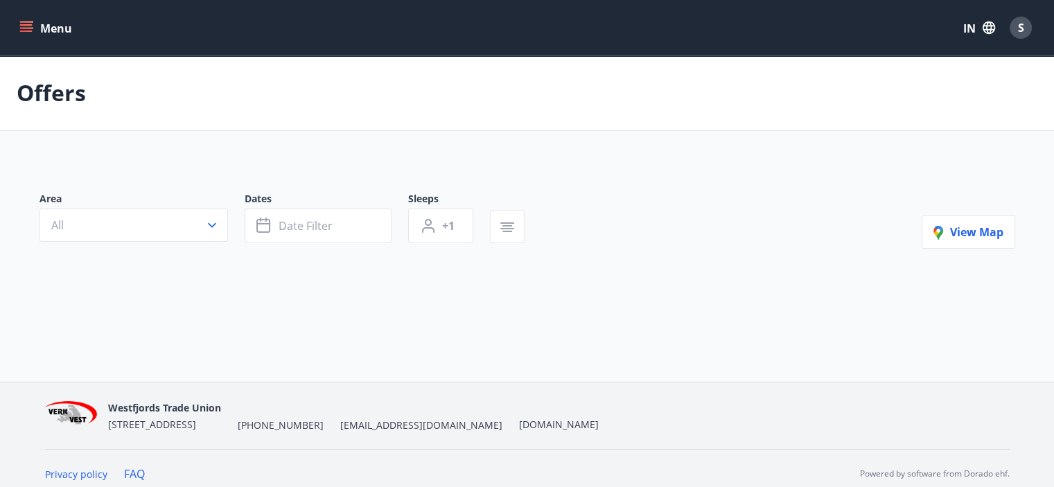
type input "*"
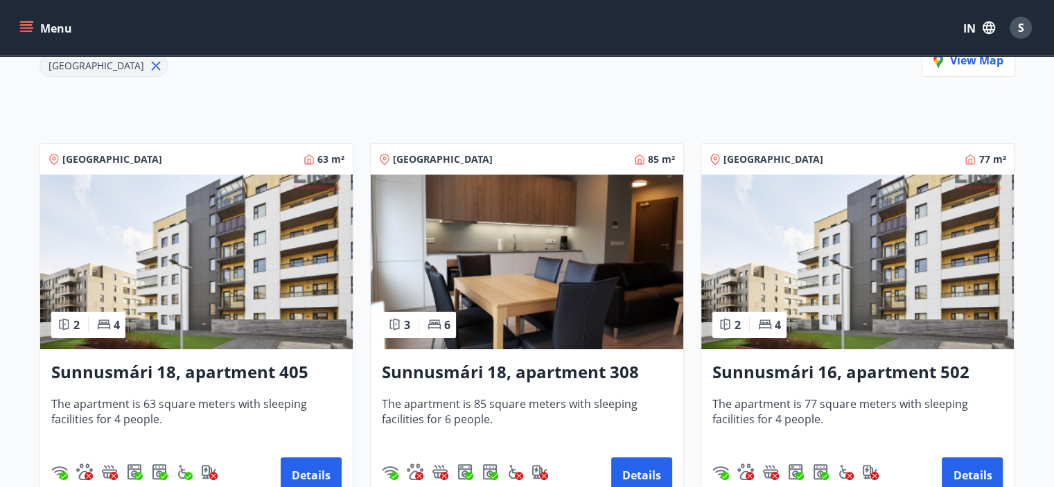
scroll to position [554, 0]
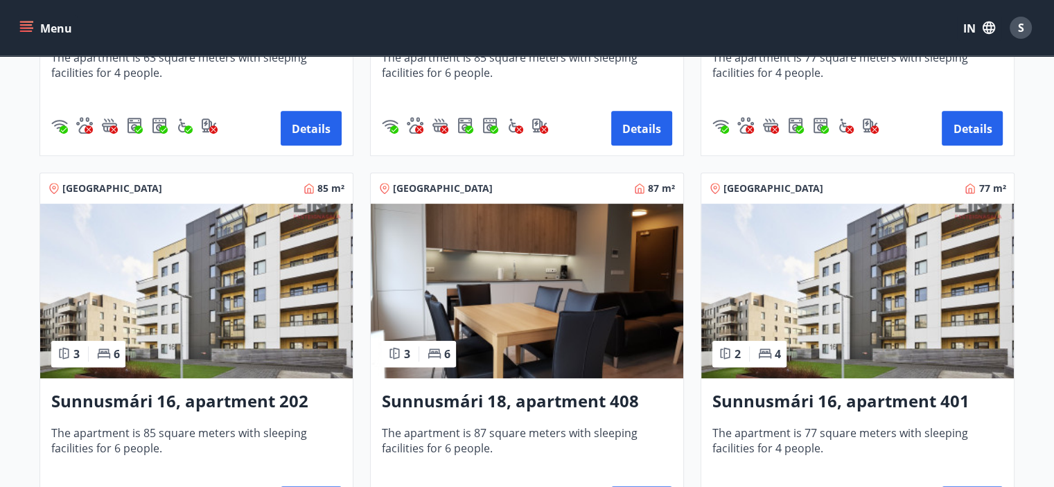
click at [552, 295] on img at bounding box center [527, 291] width 312 height 175
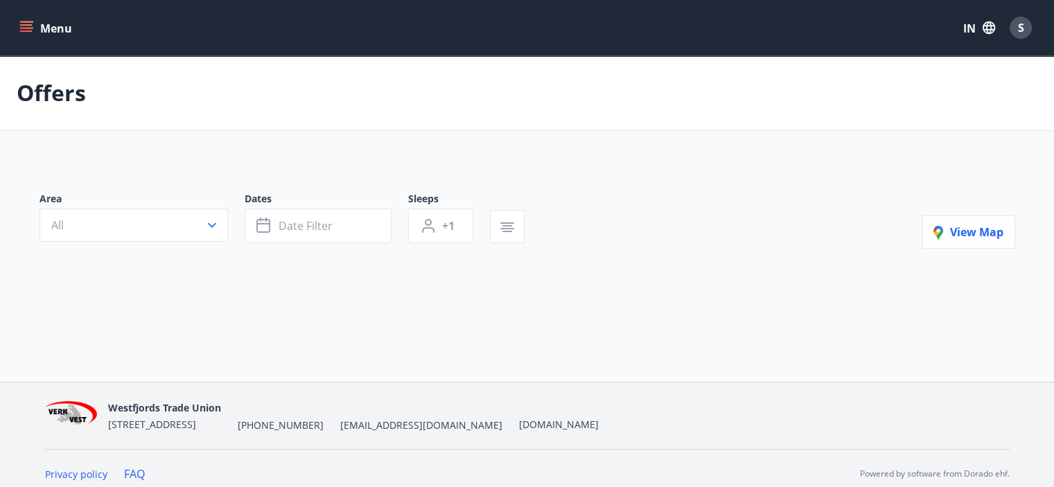
type input "*"
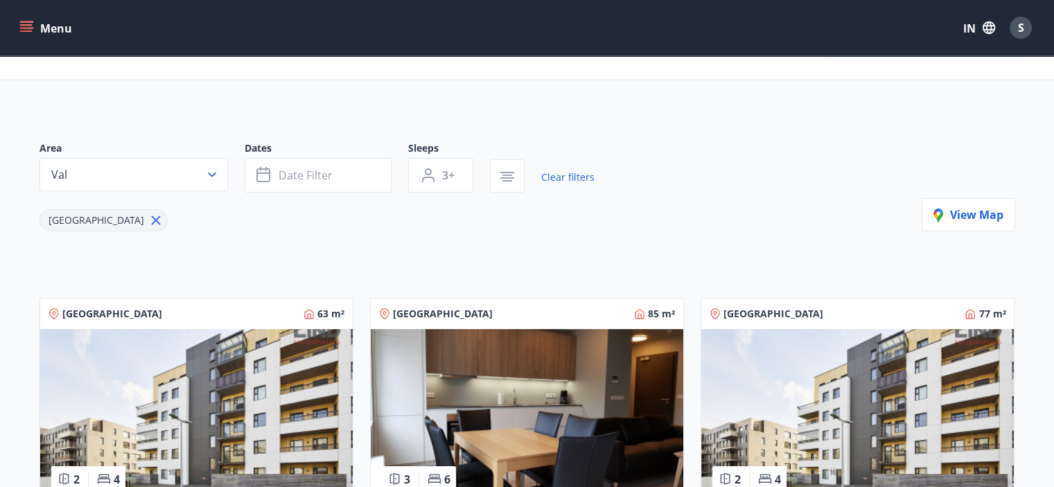
scroll to position [277, 0]
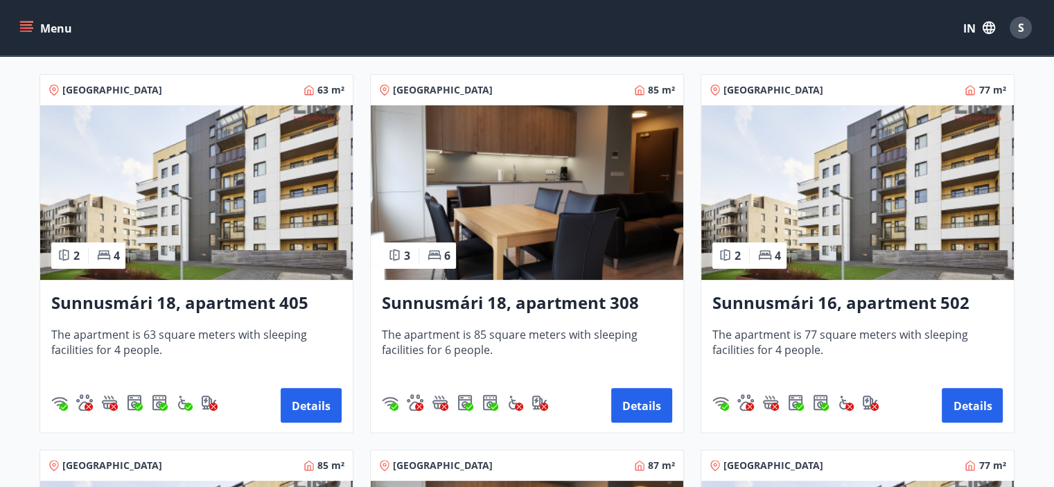
click at [878, 214] on img at bounding box center [857, 192] width 312 height 175
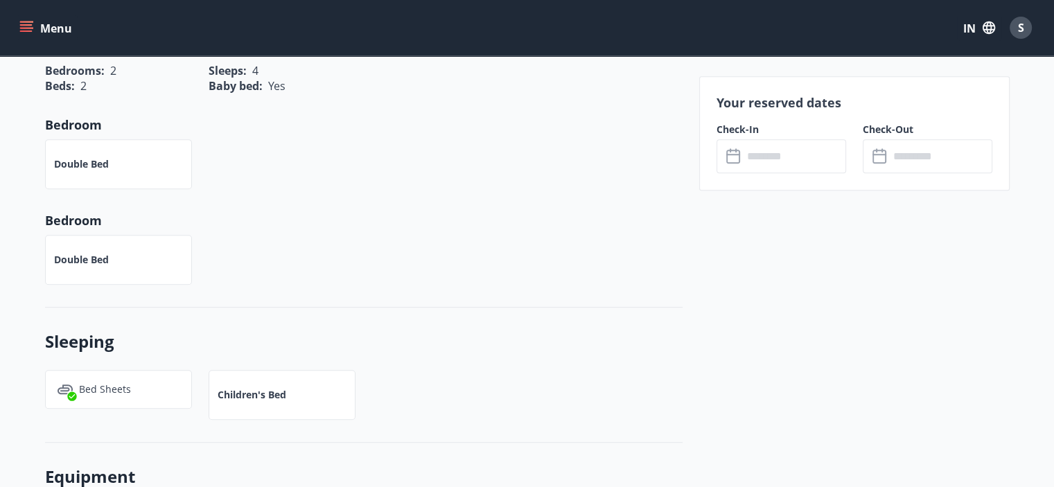
scroll to position [693, 0]
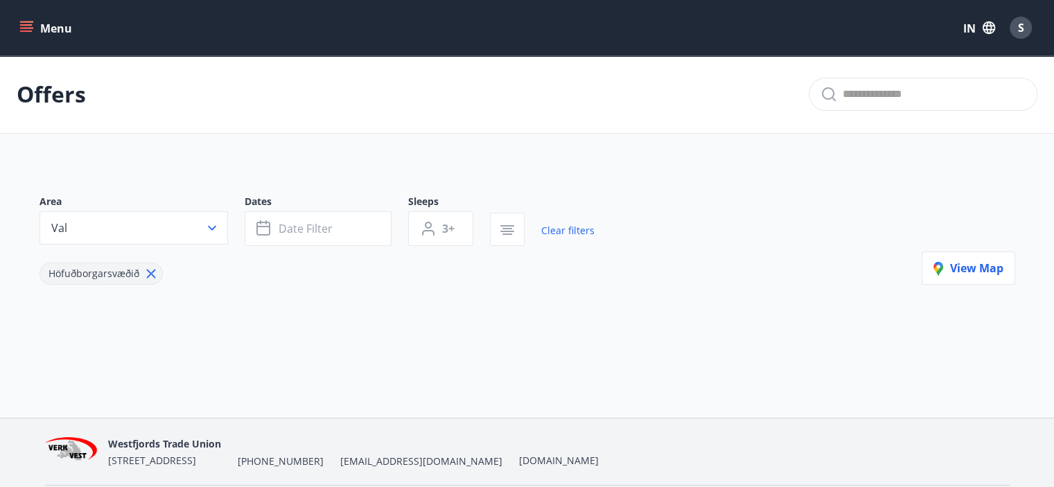
type input "*"
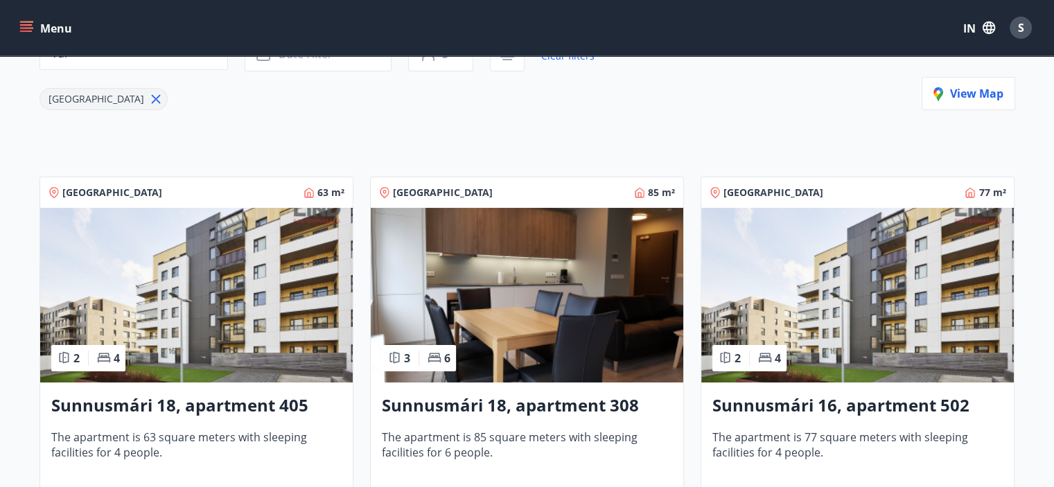
scroll to position [346, 0]
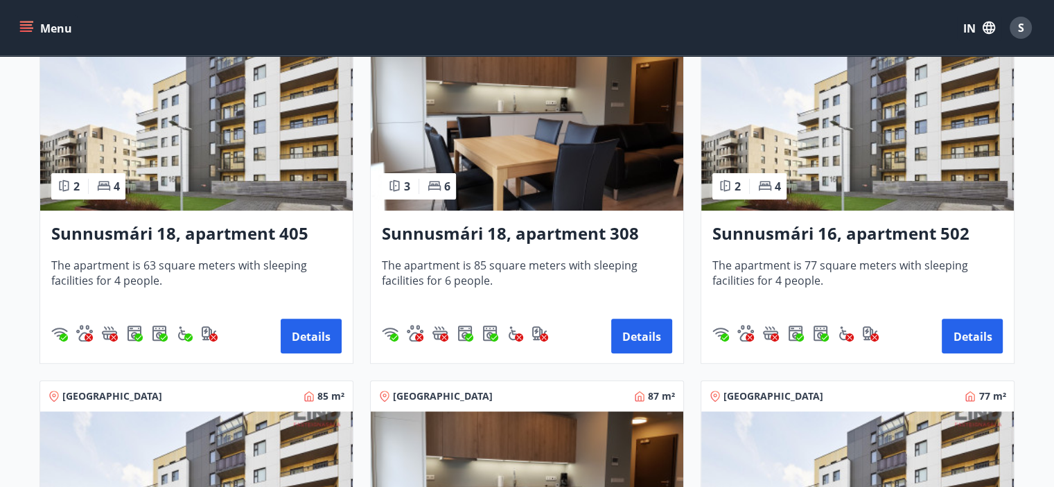
click at [484, 109] on img at bounding box center [527, 123] width 312 height 175
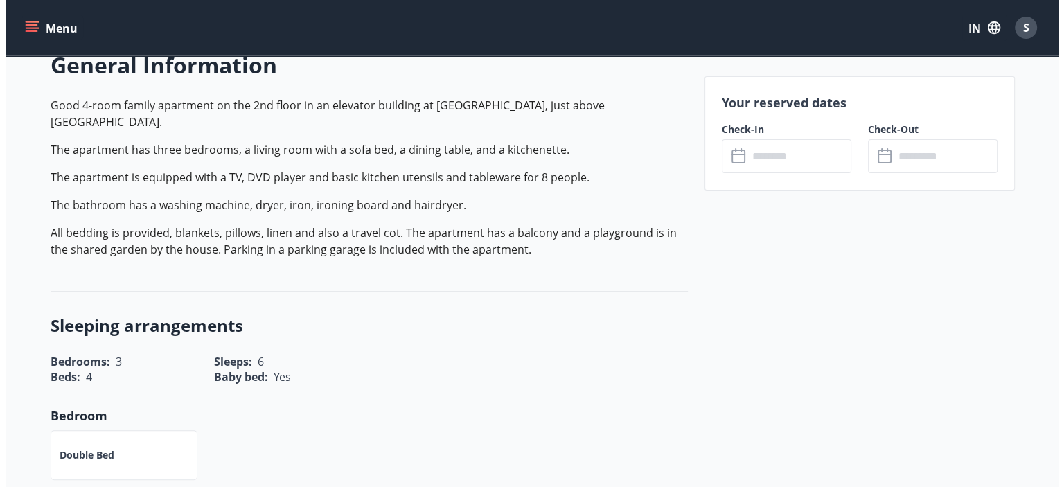
scroll to position [69, 0]
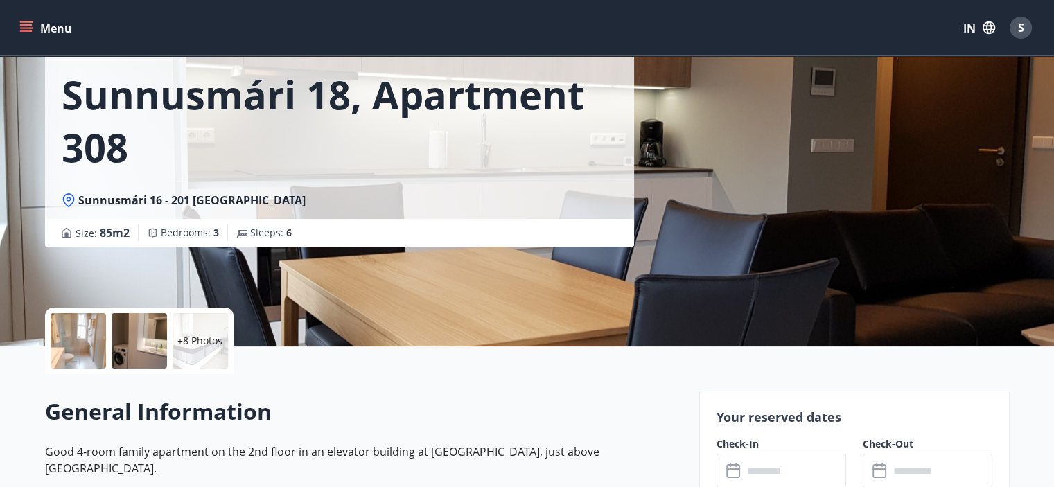
click at [84, 351] on div at bounding box center [78, 340] width 55 height 55
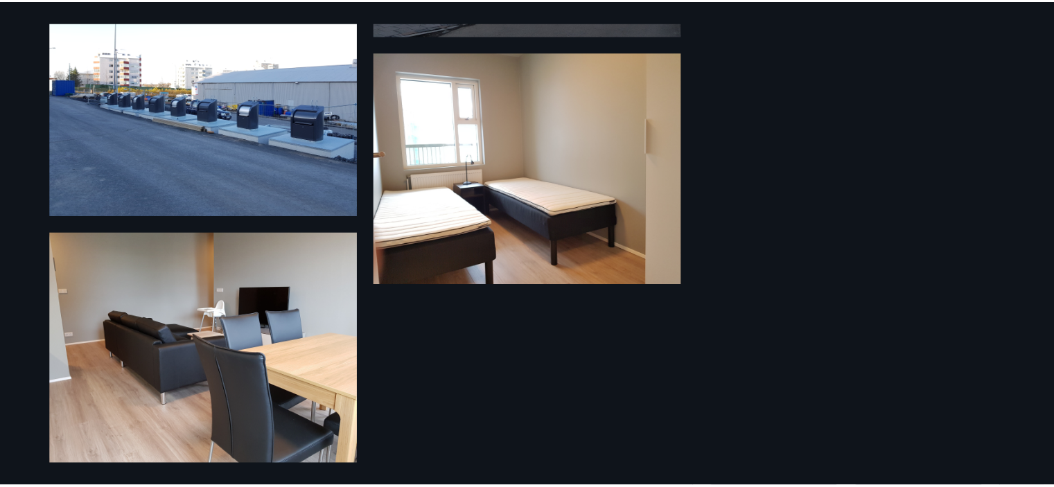
scroll to position [1209, 0]
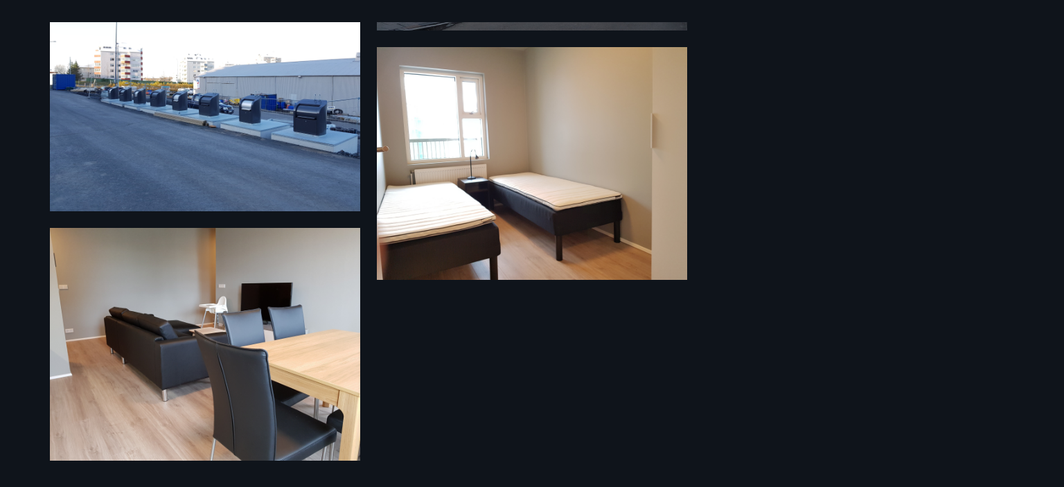
click at [0, 285] on div "14 Photos" at bounding box center [532, 243] width 1064 height 487
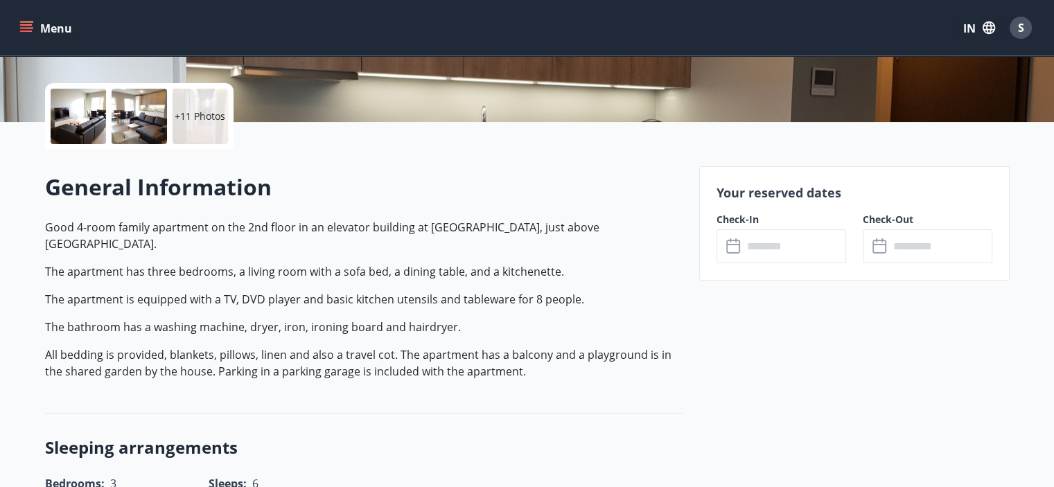
scroll to position [346, 0]
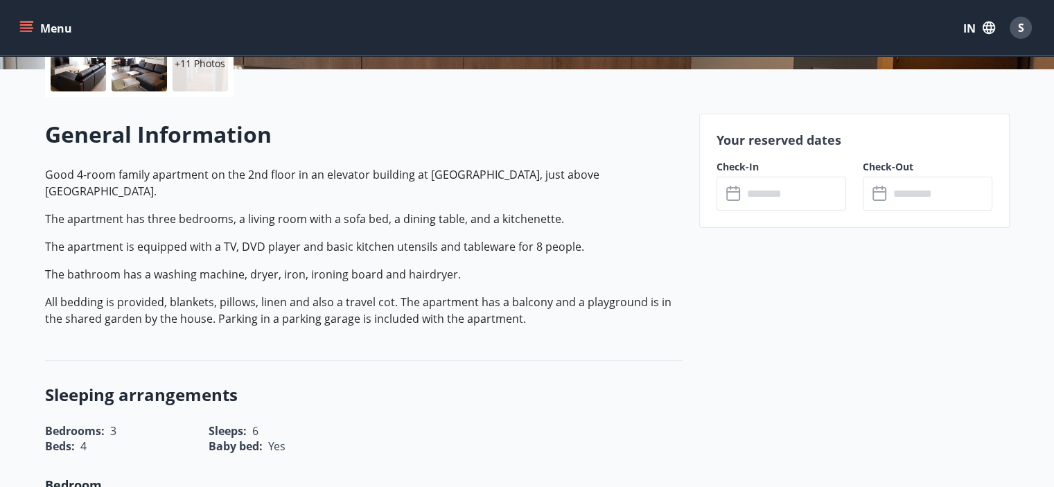
click at [797, 188] on input "text" at bounding box center [794, 194] width 103 height 34
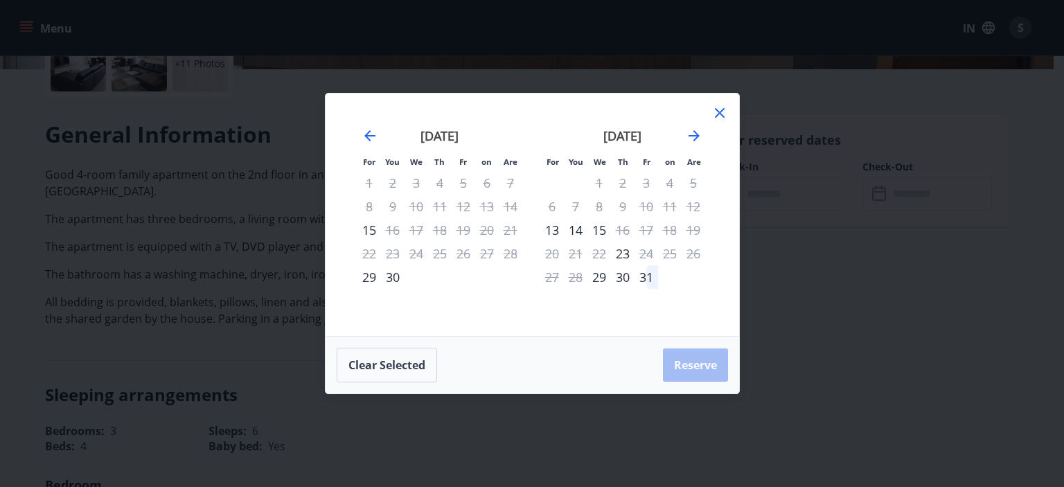
click at [721, 108] on icon at bounding box center [720, 113] width 17 height 17
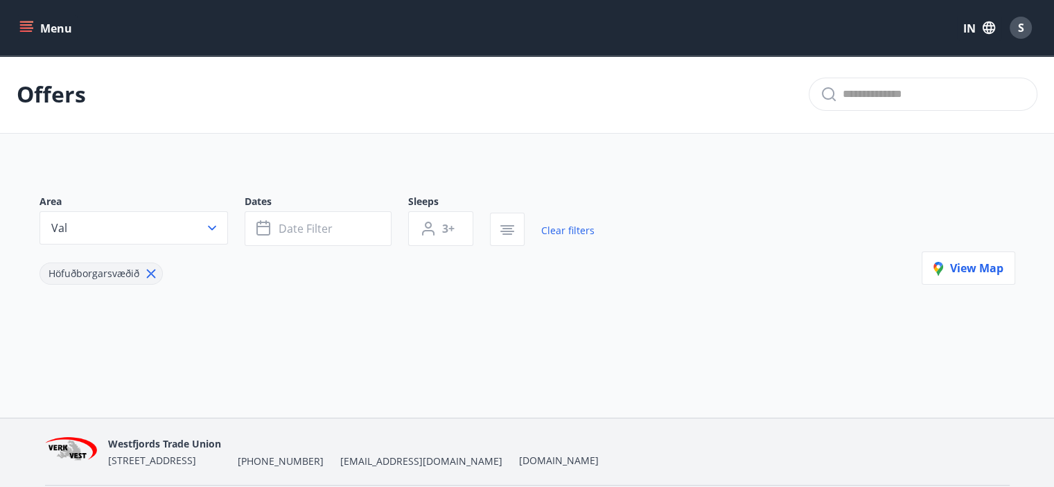
type input "*"
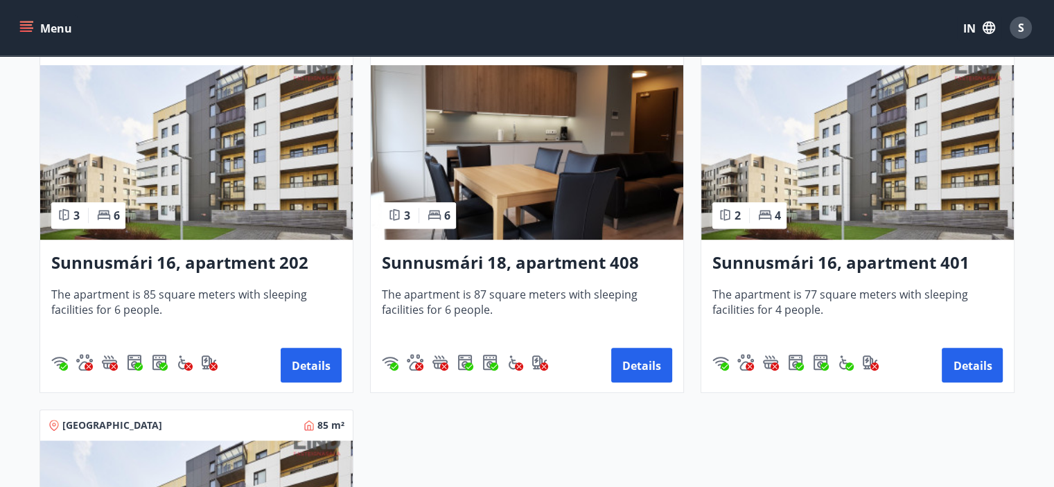
click at [568, 207] on img at bounding box center [527, 152] width 312 height 175
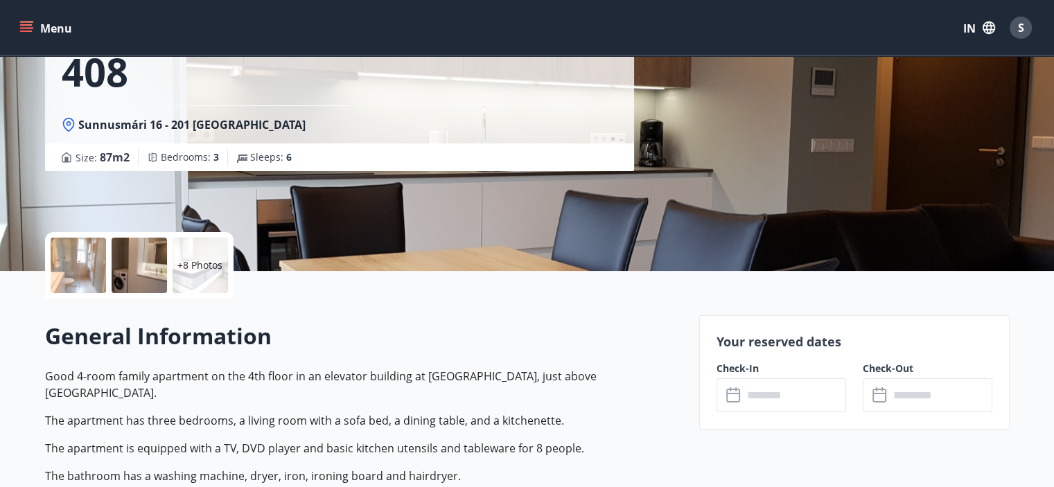
scroll to position [277, 0]
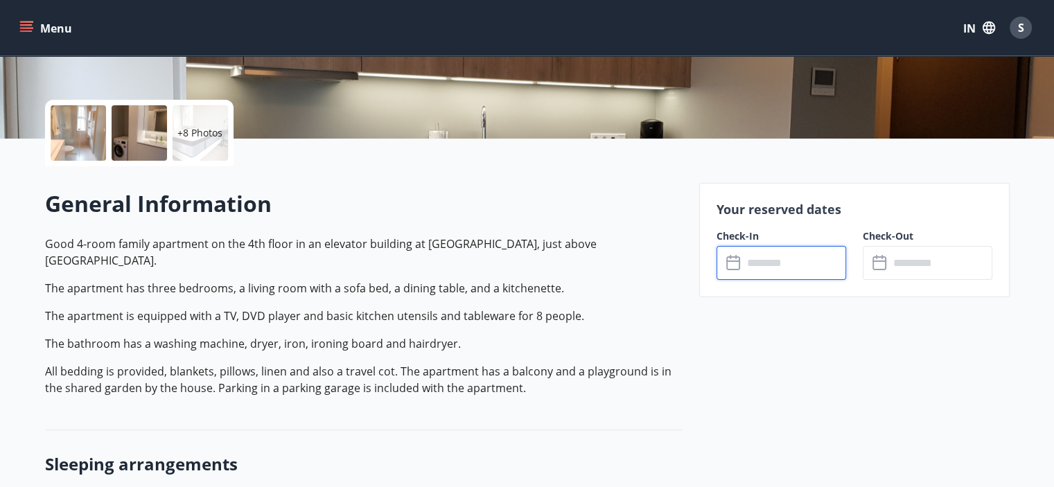
click at [758, 256] on input "text" at bounding box center [794, 263] width 103 height 34
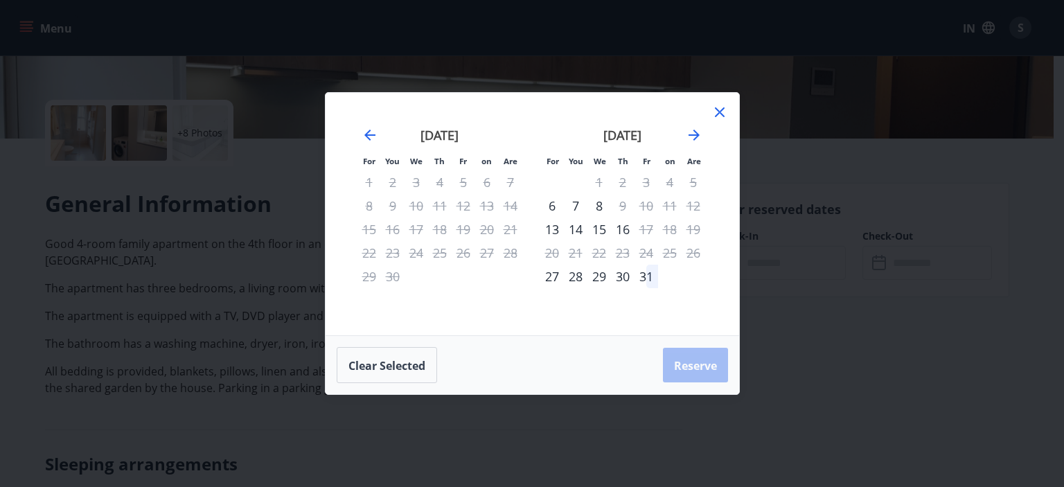
click at [669, 180] on div "4" at bounding box center [670, 182] width 24 height 24
click at [722, 116] on icon at bounding box center [720, 112] width 10 height 10
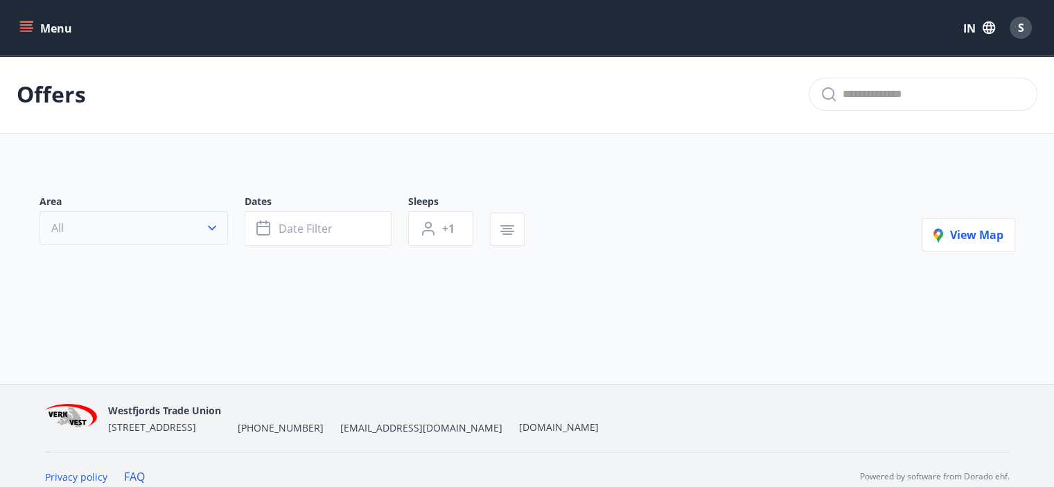
type input "*"
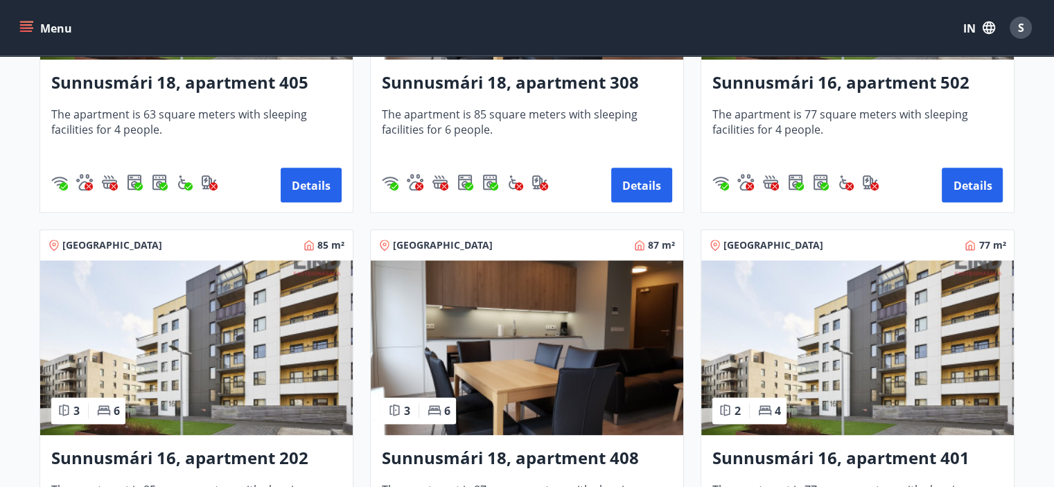
scroll to position [624, 0]
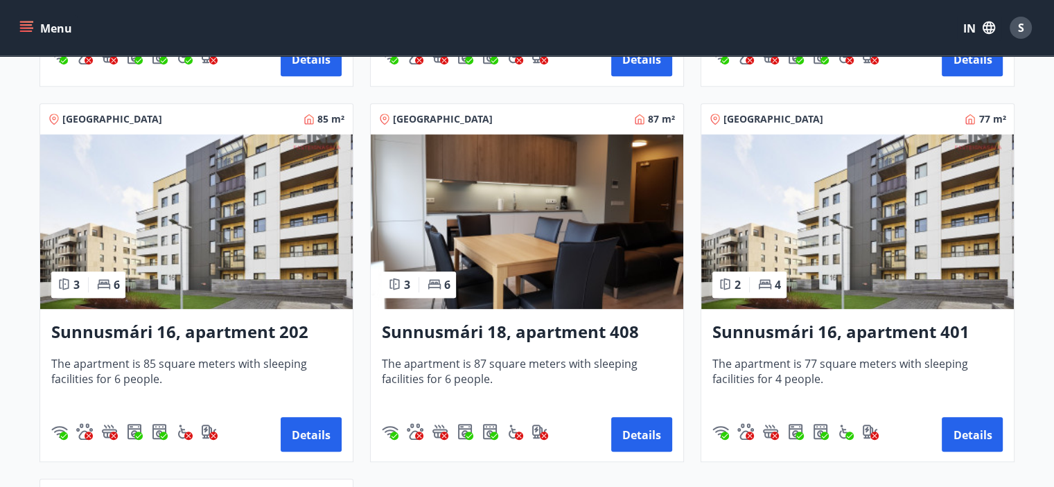
click at [208, 242] on img at bounding box center [196, 221] width 312 height 175
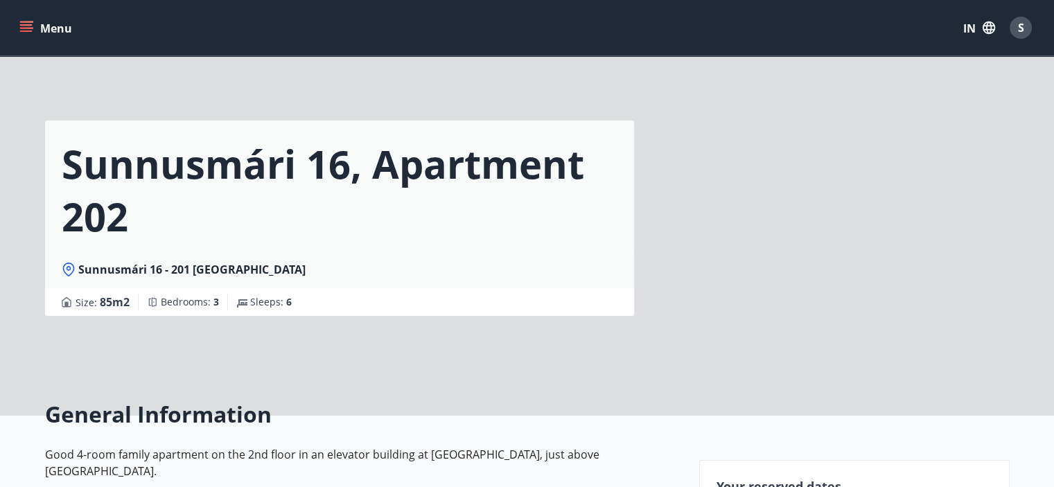
scroll to position [416, 0]
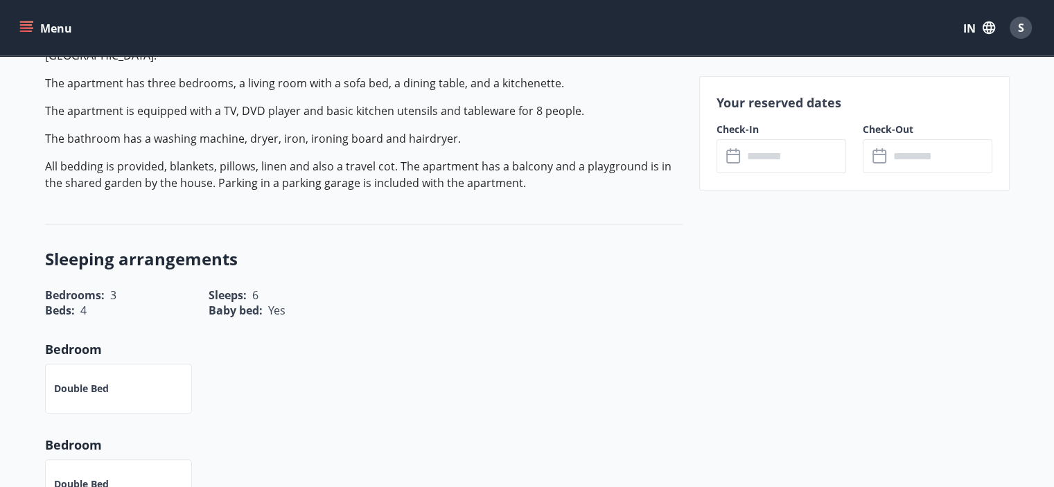
click at [782, 157] on input "text" at bounding box center [794, 156] width 103 height 34
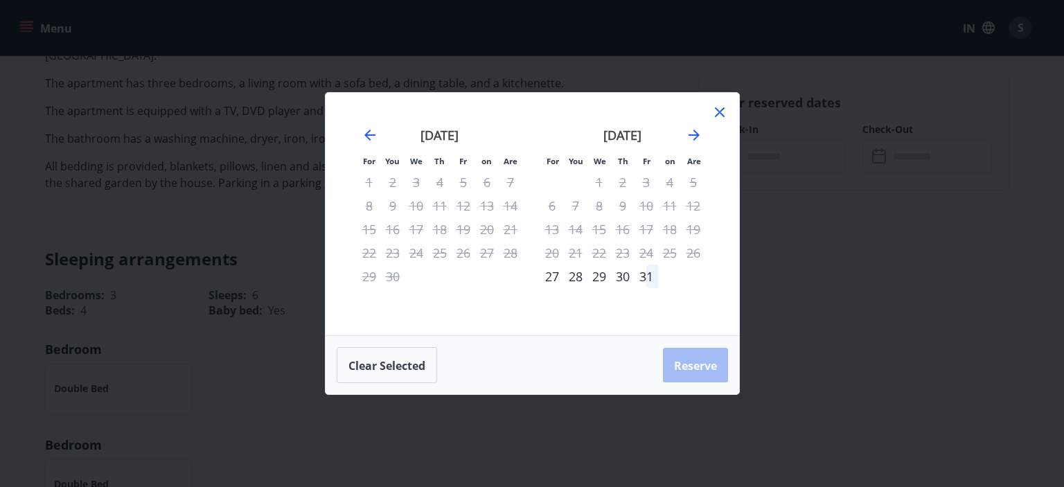
drag, startPoint x: 722, startPoint y: 110, endPoint x: 0, endPoint y: 10, distance: 728.8
click at [721, 110] on icon at bounding box center [720, 112] width 17 height 17
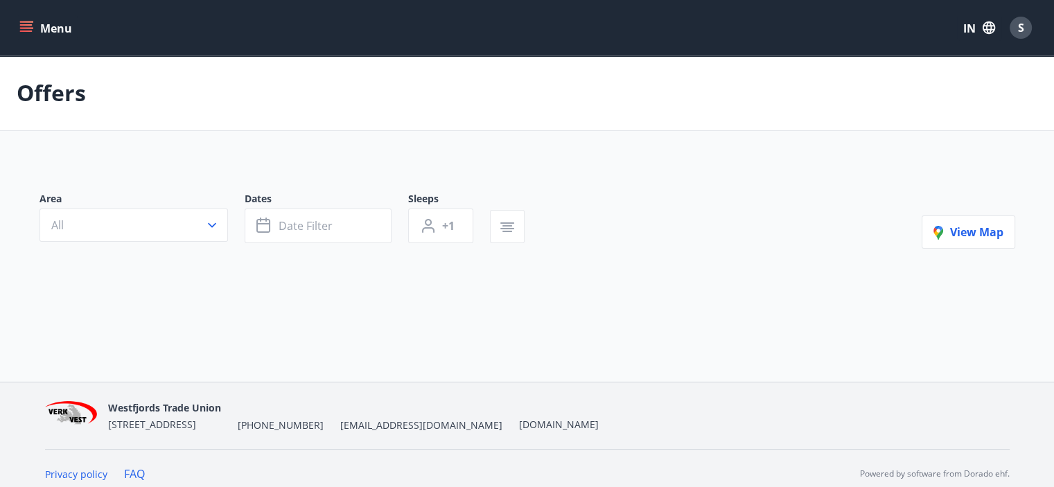
type input "*"
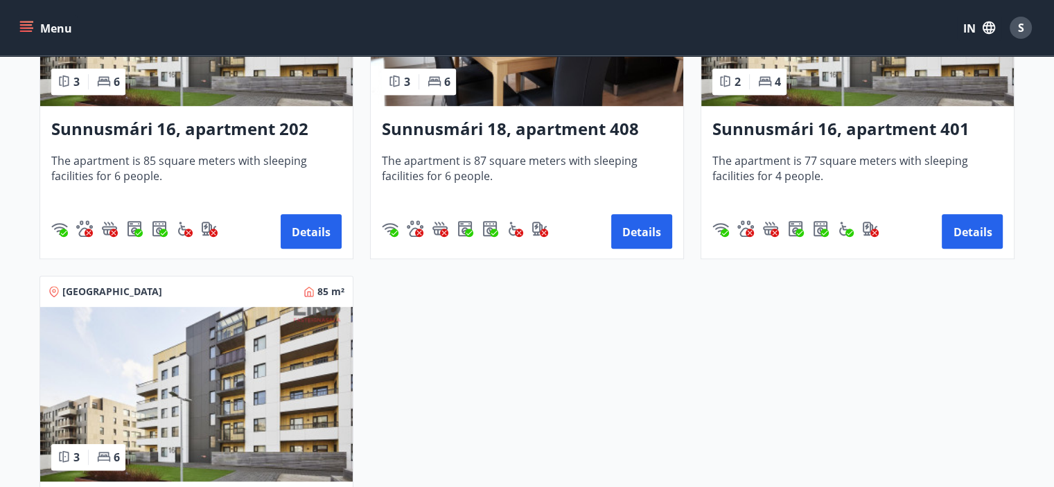
scroll to position [901, 0]
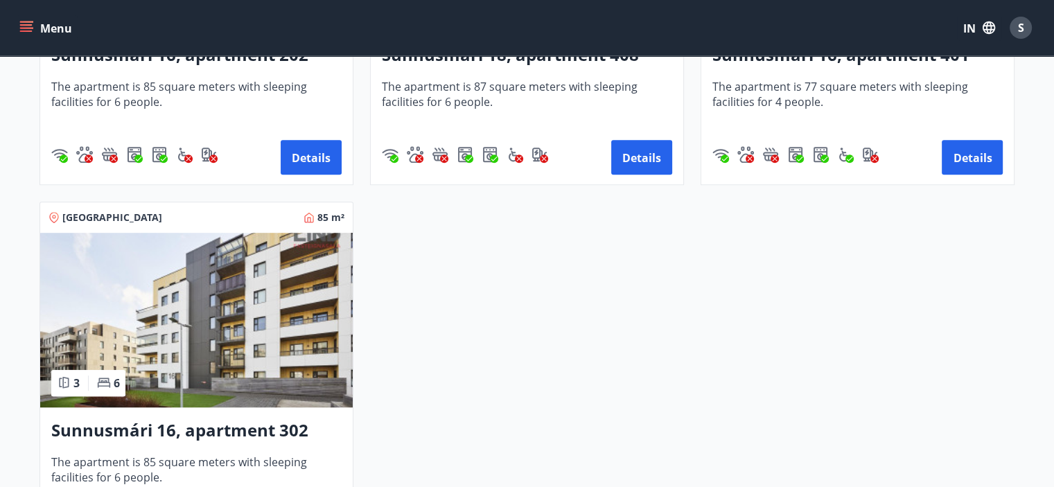
click at [166, 340] on img at bounding box center [196, 320] width 312 height 175
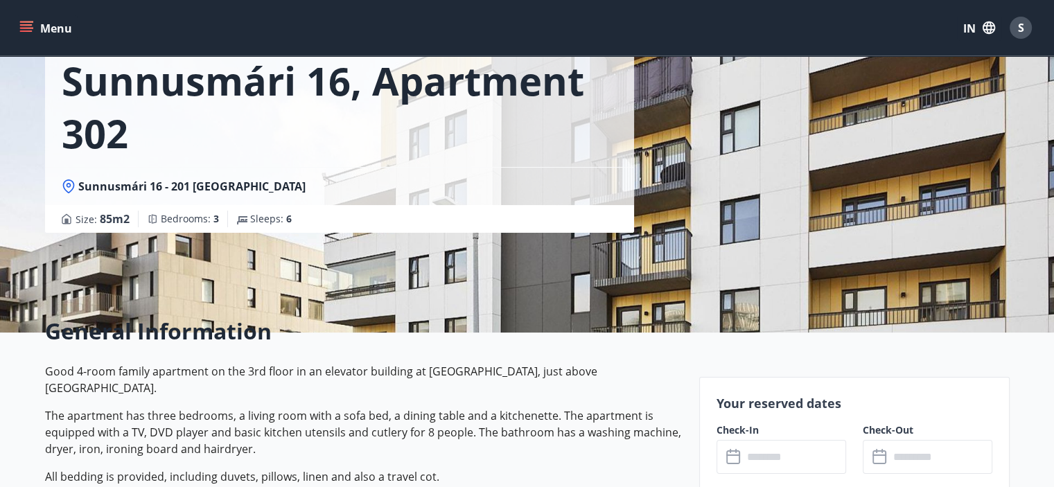
scroll to position [208, 0]
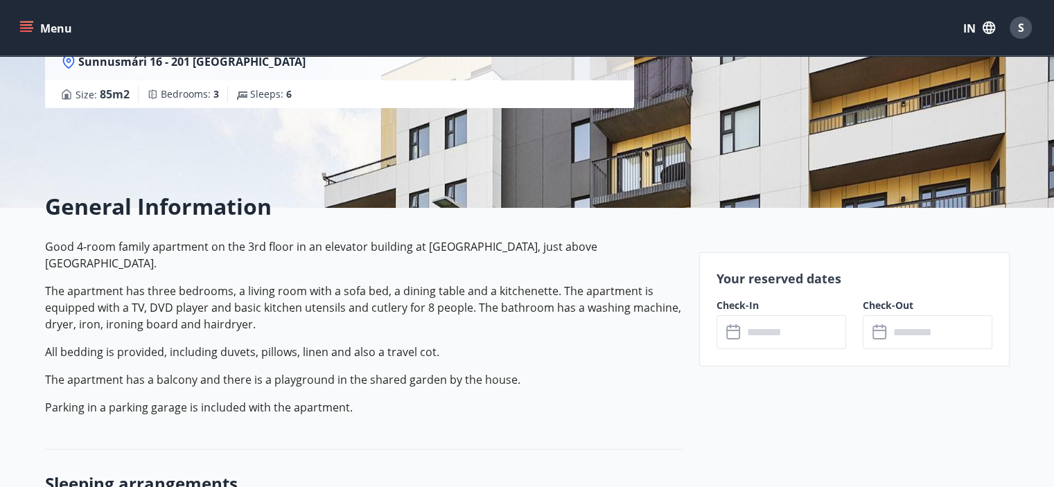
click at [800, 323] on input "text" at bounding box center [794, 332] width 103 height 34
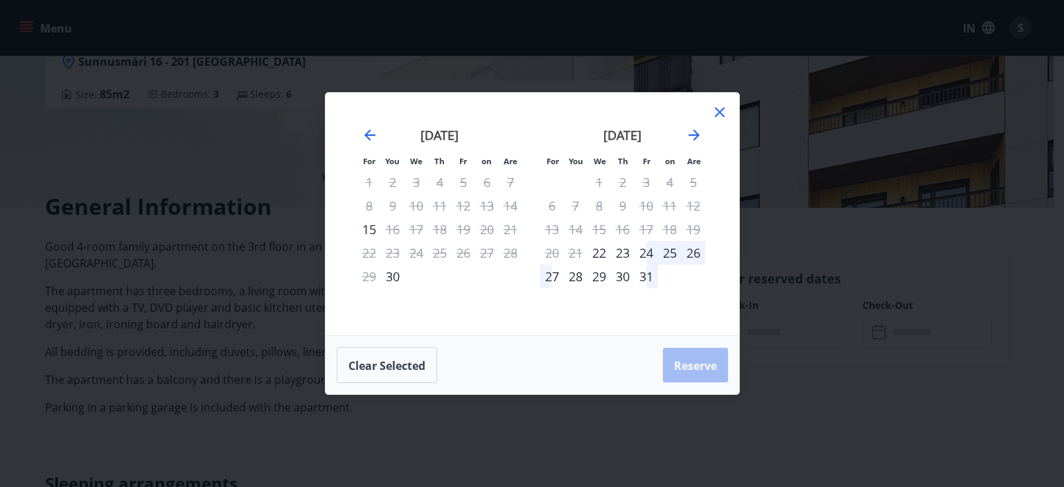
click at [793, 285] on div "For You We Th Fr on Are For You We Th Fr on Are [DATE] 1 2 3 4 5 6 7 8 9 10 11 …" at bounding box center [532, 243] width 1064 height 487
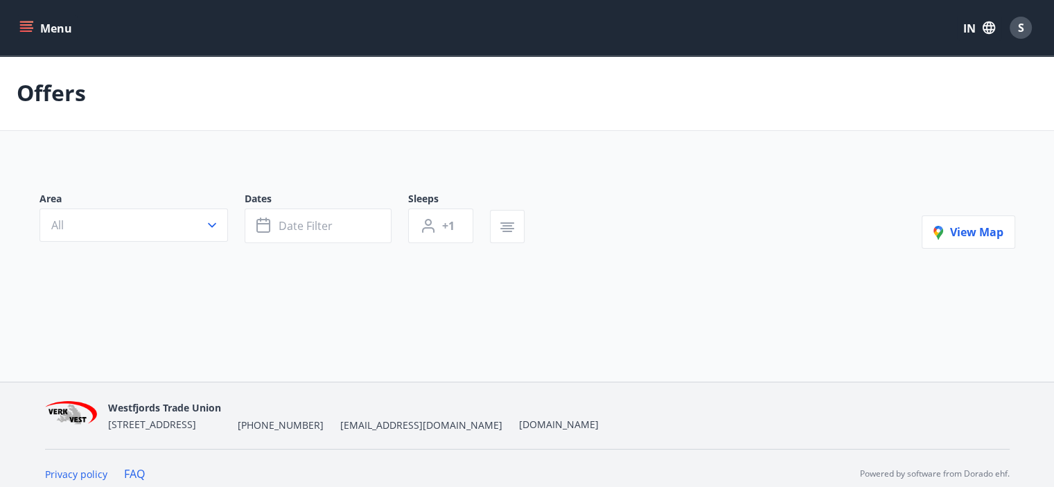
type input "*"
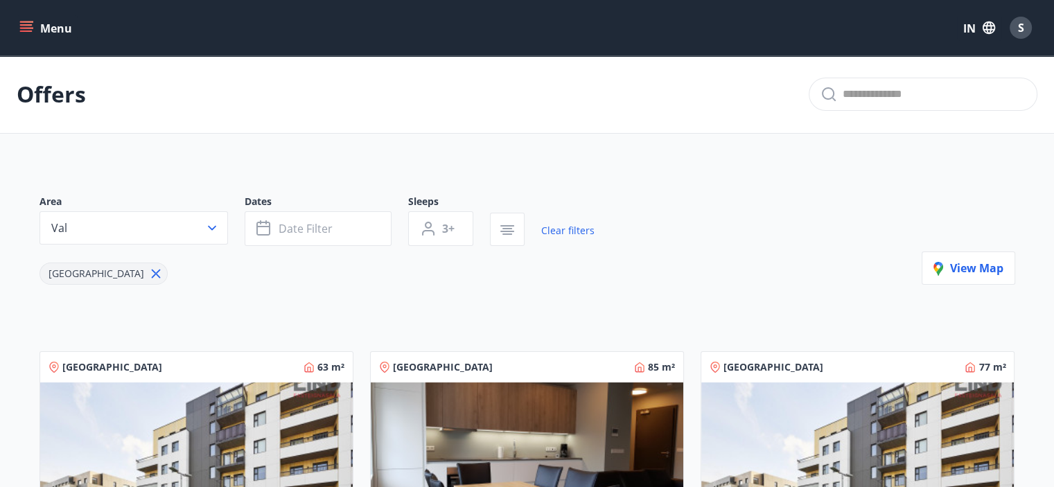
click at [252, 403] on img at bounding box center [196, 469] width 312 height 175
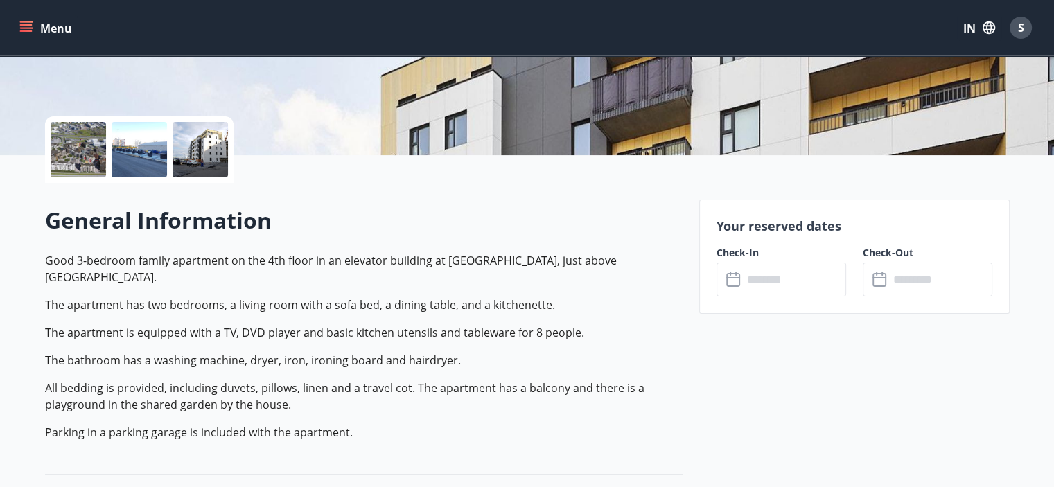
scroll to position [346, 0]
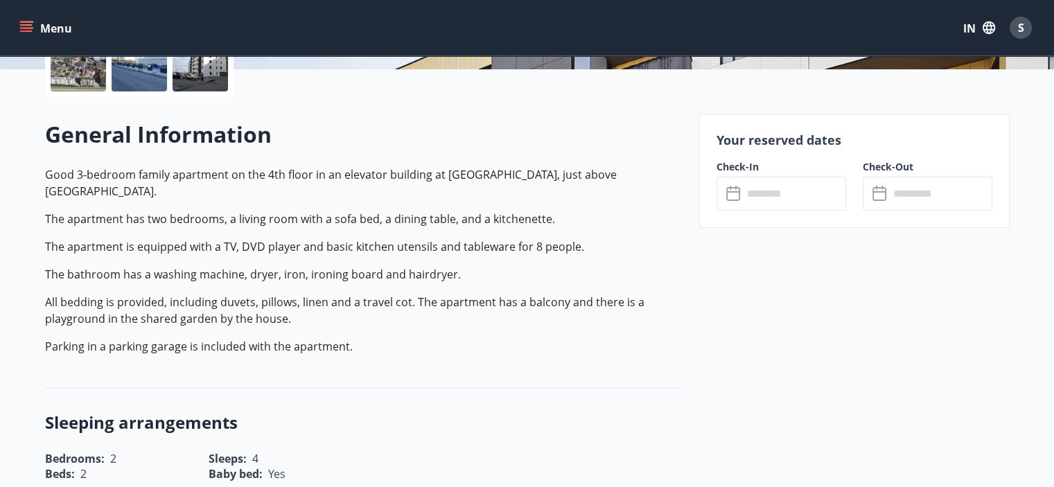
click at [804, 191] on input "text" at bounding box center [794, 194] width 103 height 34
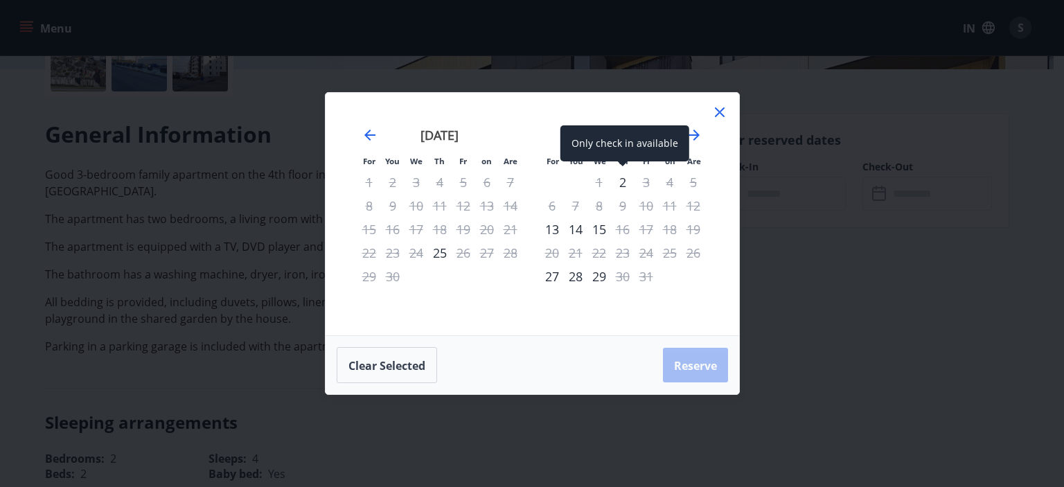
click at [622, 177] on font "2" at bounding box center [622, 182] width 7 height 17
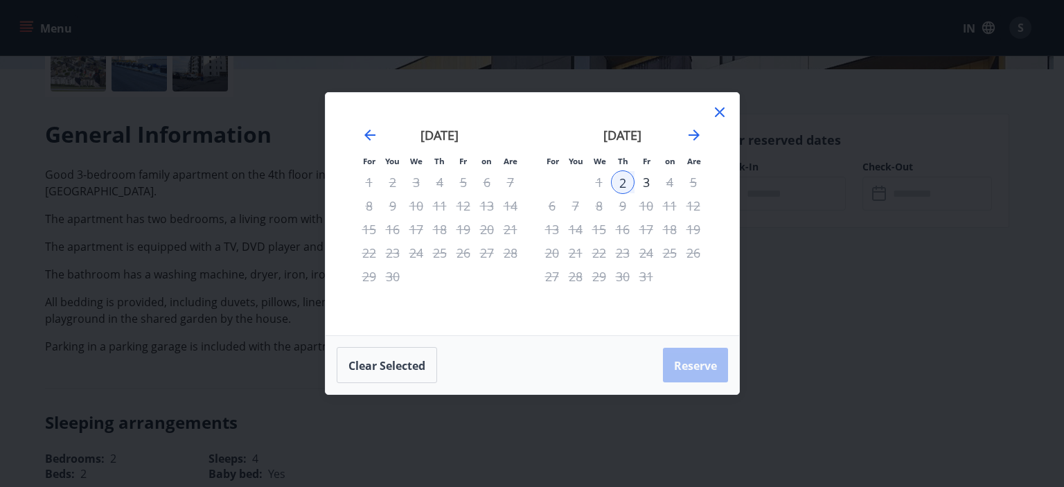
click at [671, 179] on div "4" at bounding box center [670, 182] width 24 height 24
click at [650, 182] on div "3" at bounding box center [647, 182] width 24 height 24
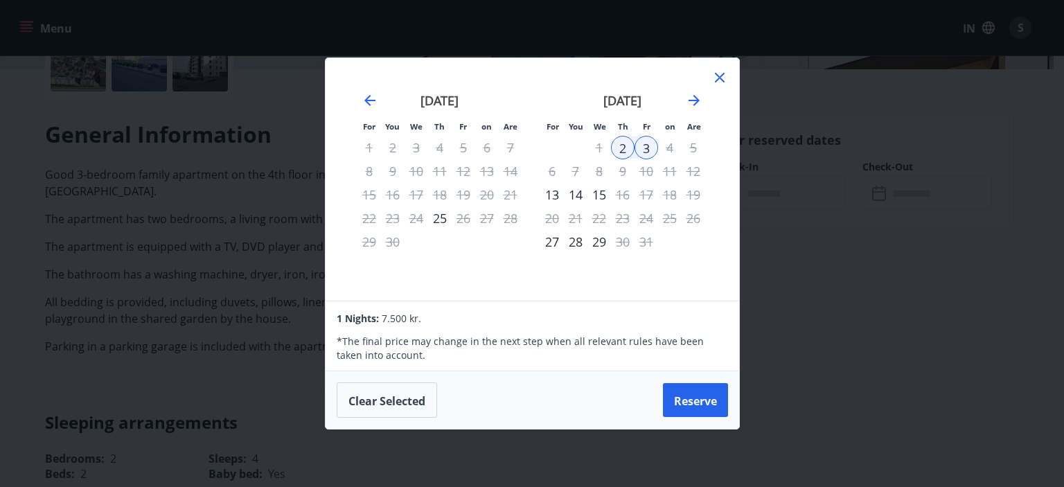
click at [723, 70] on icon at bounding box center [720, 77] width 17 height 17
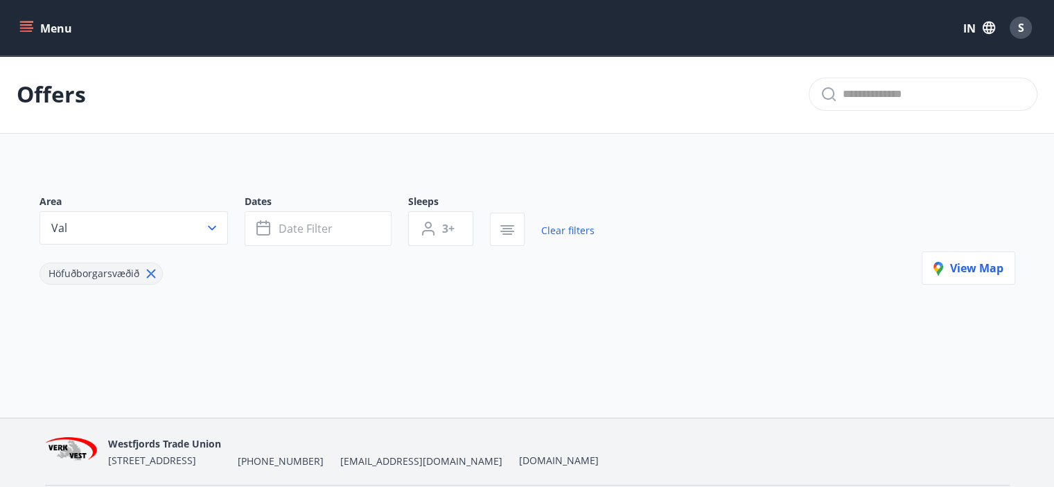
type input "*"
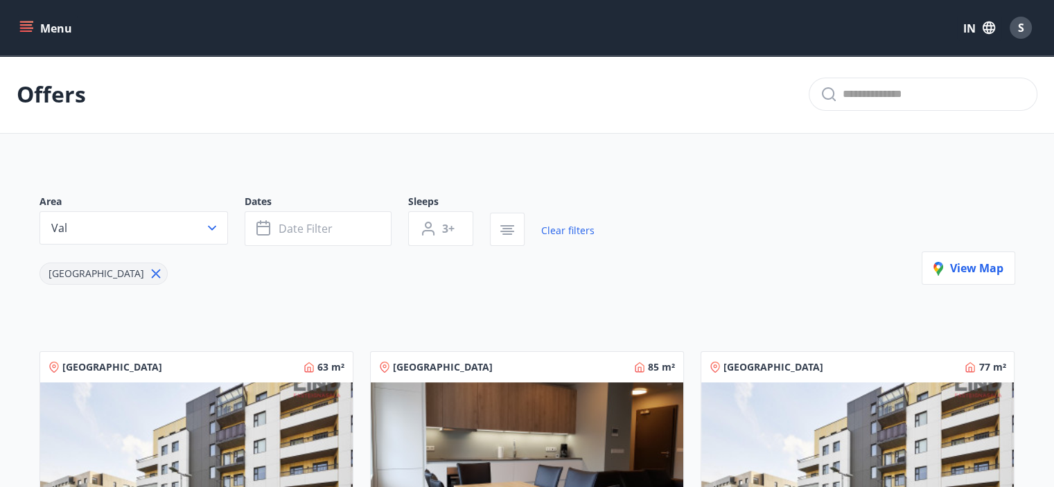
click at [911, 403] on img at bounding box center [857, 469] width 312 height 175
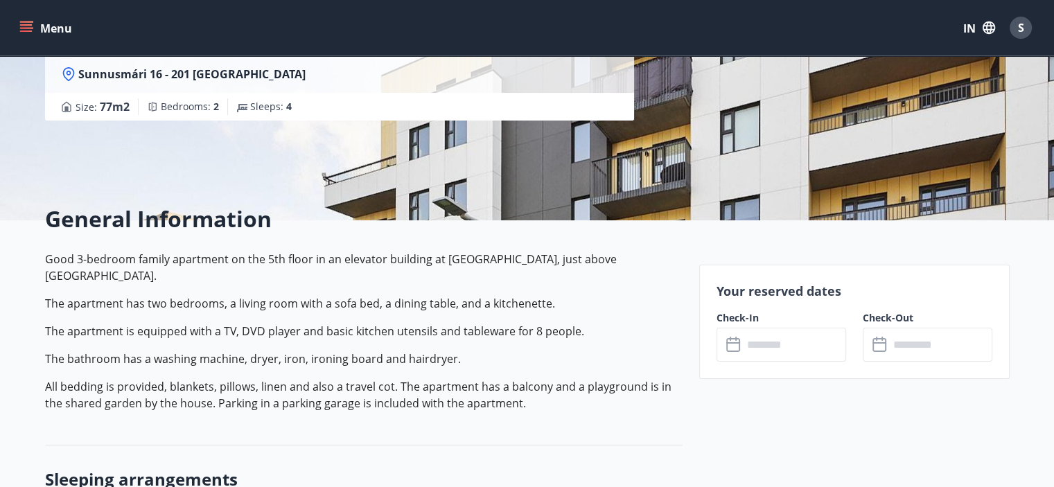
scroll to position [346, 0]
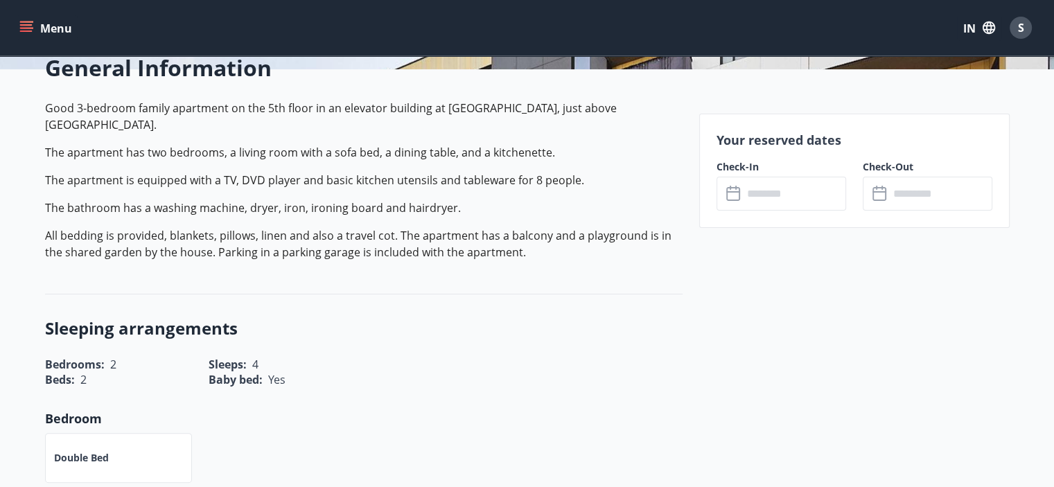
click at [805, 203] on input "text" at bounding box center [794, 194] width 103 height 34
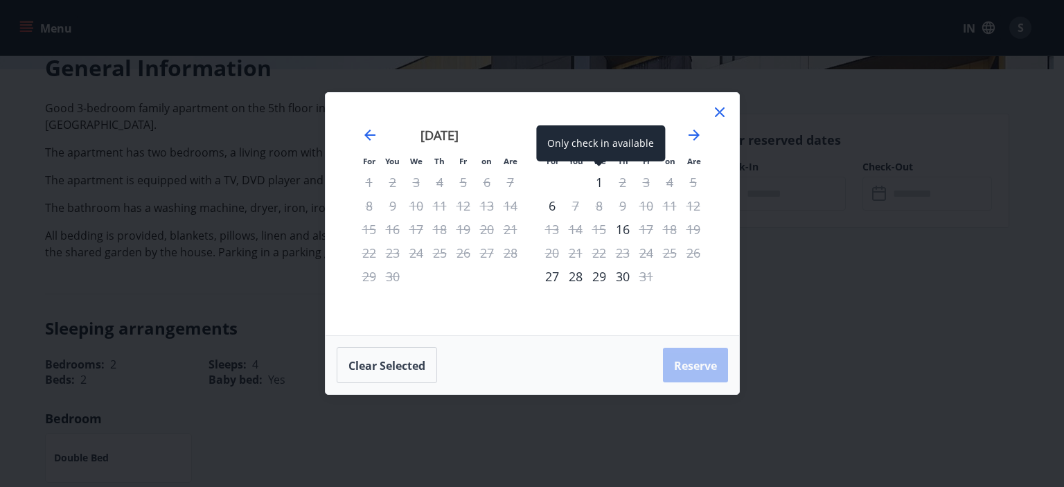
click at [597, 186] on font "1" at bounding box center [599, 182] width 7 height 17
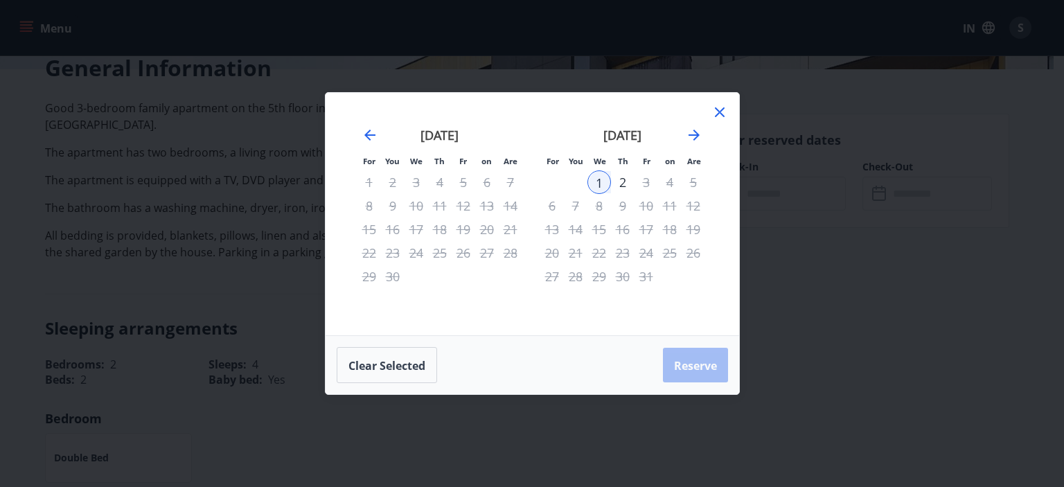
click at [669, 182] on div "4" at bounding box center [670, 182] width 24 height 24
click at [718, 116] on icon at bounding box center [720, 112] width 17 height 17
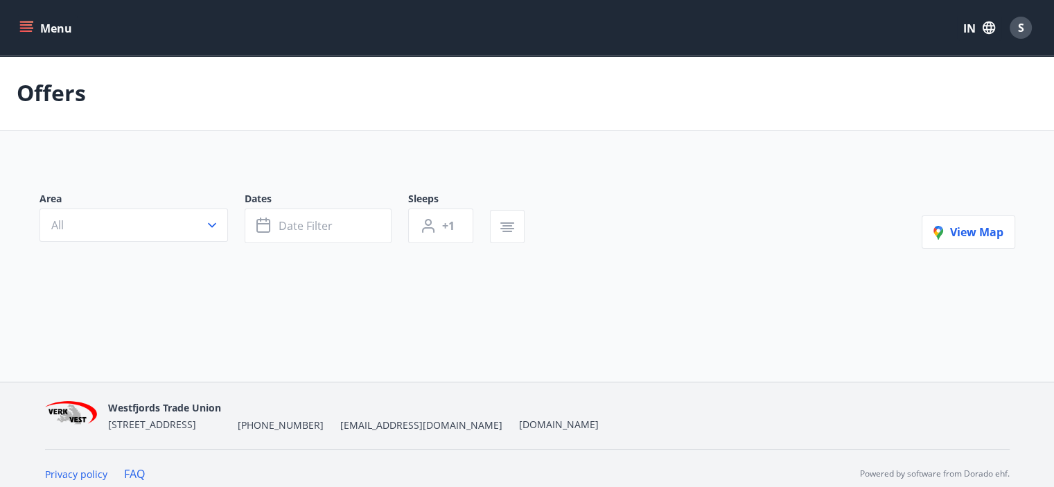
type input "*"
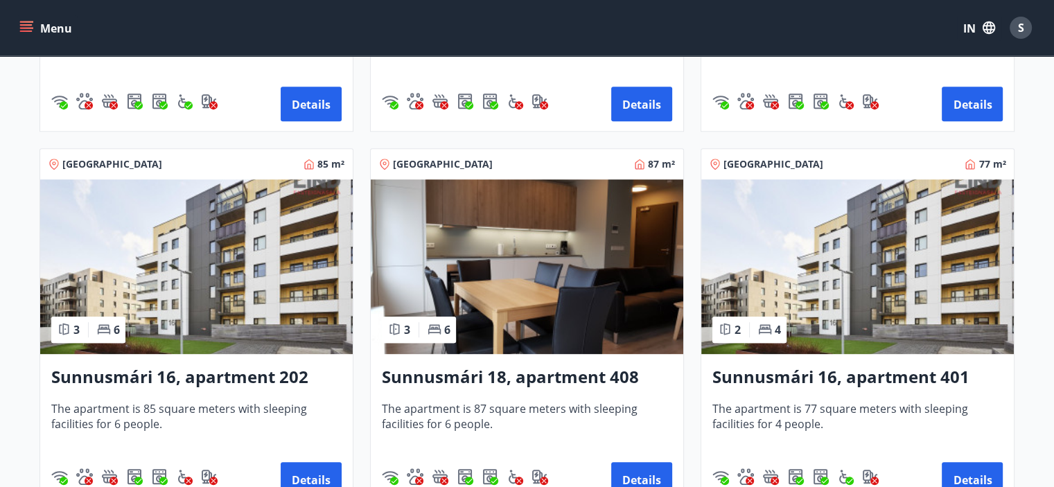
scroll to position [624, 0]
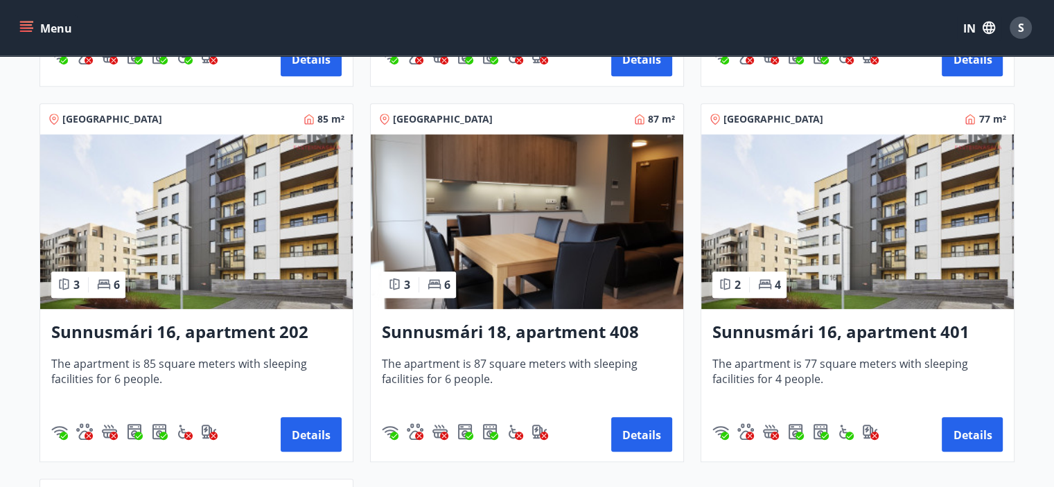
click at [915, 193] on img at bounding box center [857, 221] width 312 height 175
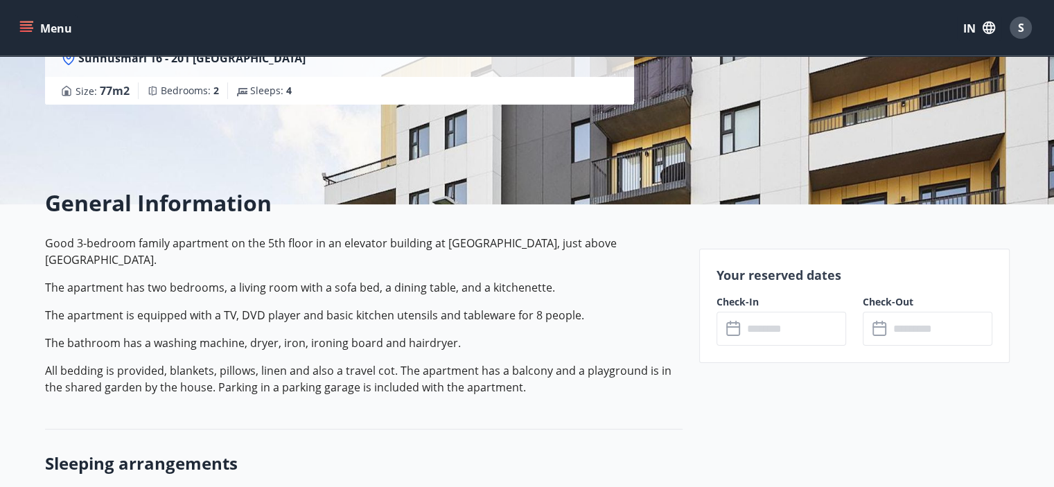
scroll to position [346, 0]
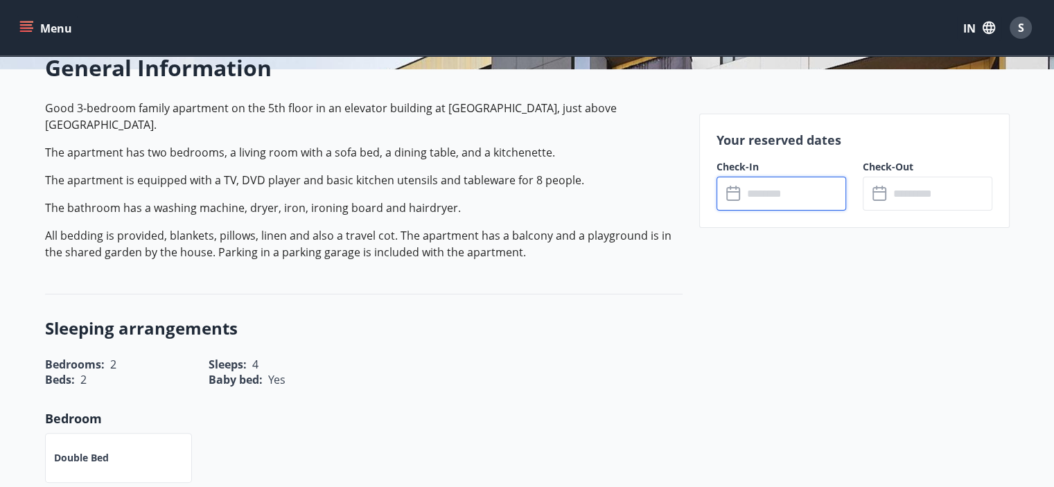
click at [806, 194] on input "text" at bounding box center [794, 194] width 103 height 34
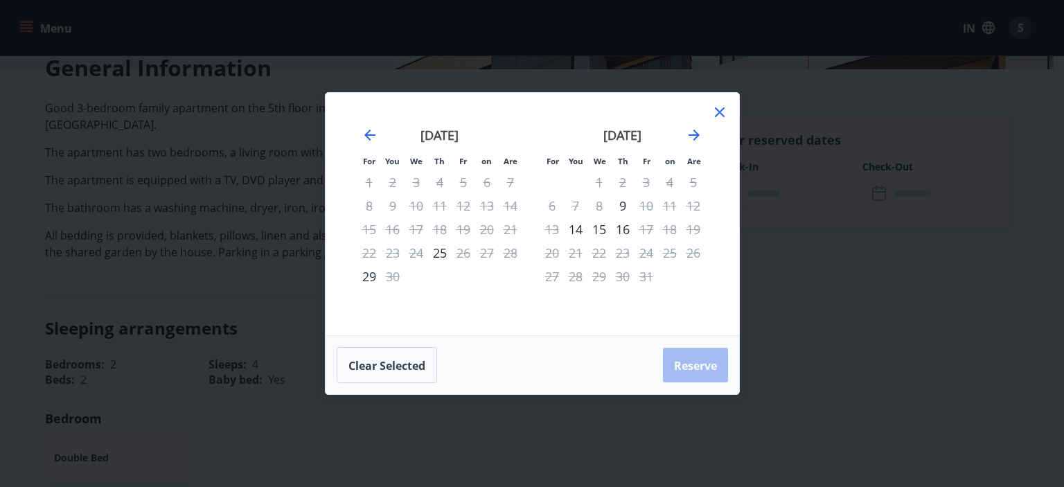
click at [649, 184] on div "3" at bounding box center [647, 182] width 24 height 24
click at [665, 182] on div "4" at bounding box center [670, 182] width 24 height 24
click at [721, 112] on icon at bounding box center [720, 112] width 17 height 17
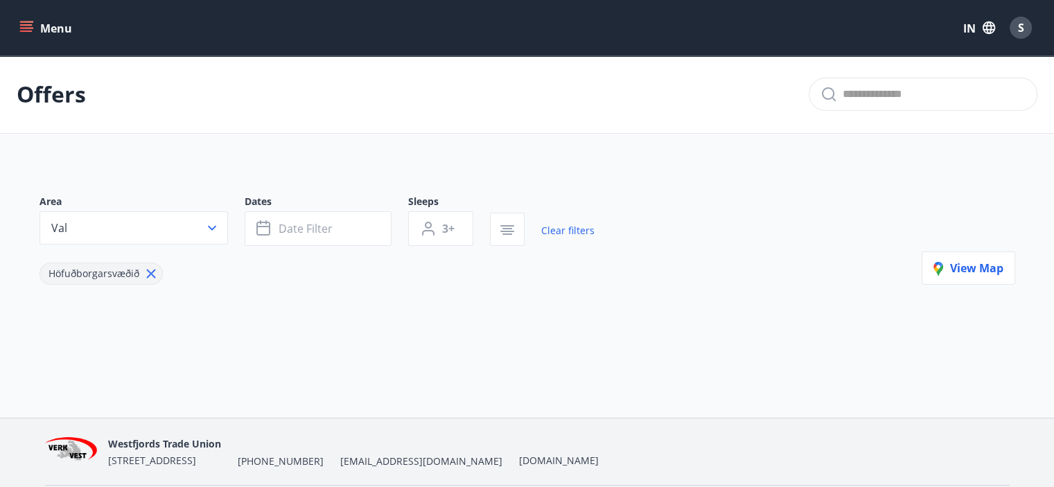
type input "*"
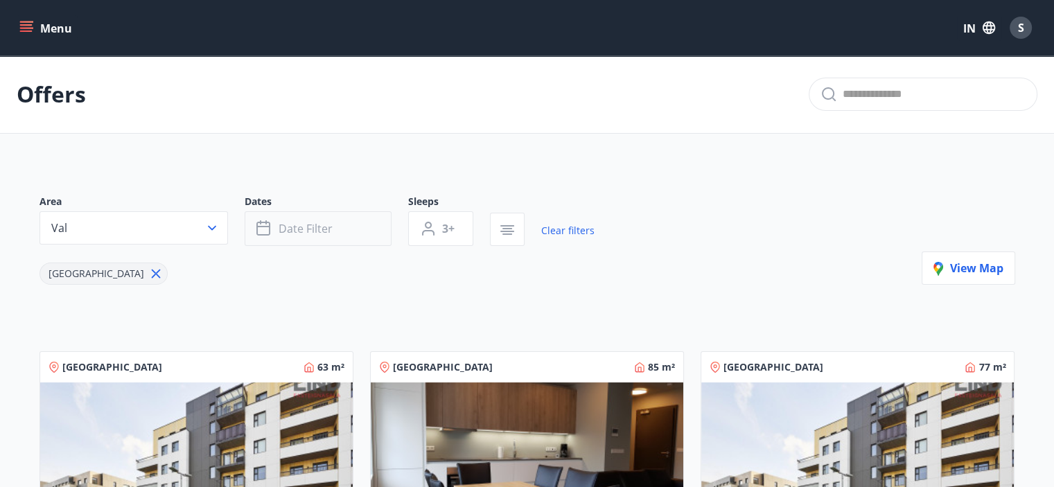
click at [310, 229] on font "Date filter" at bounding box center [306, 228] width 54 height 15
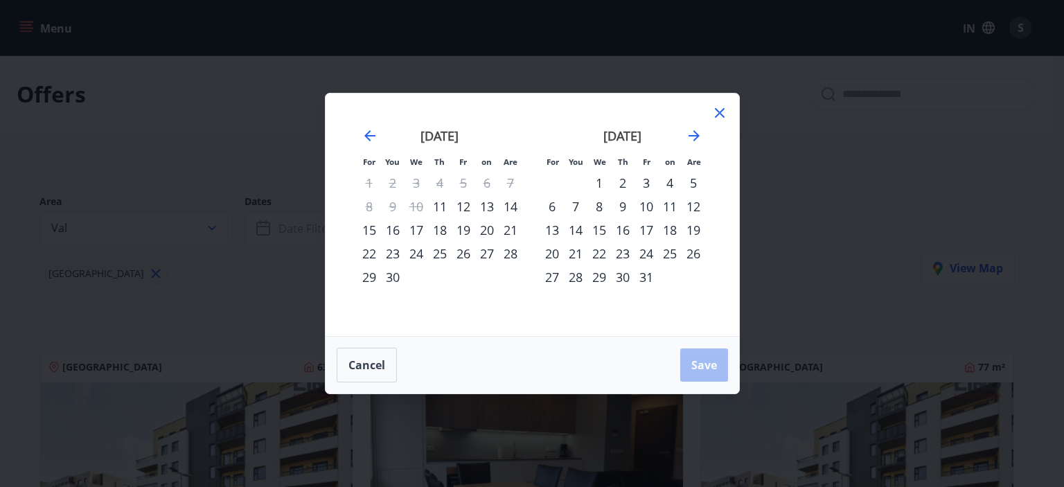
click at [671, 175] on font "4" at bounding box center [670, 183] width 7 height 17
click at [556, 206] on div "6" at bounding box center [552, 207] width 24 height 24
click at [716, 370] on font "Save" at bounding box center [704, 365] width 26 height 15
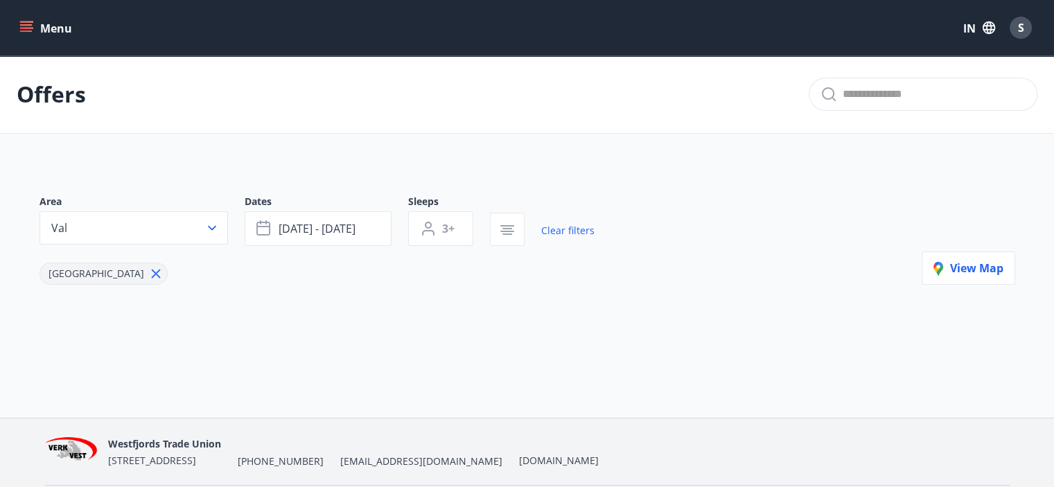
click at [148, 274] on icon at bounding box center [155, 273] width 15 height 15
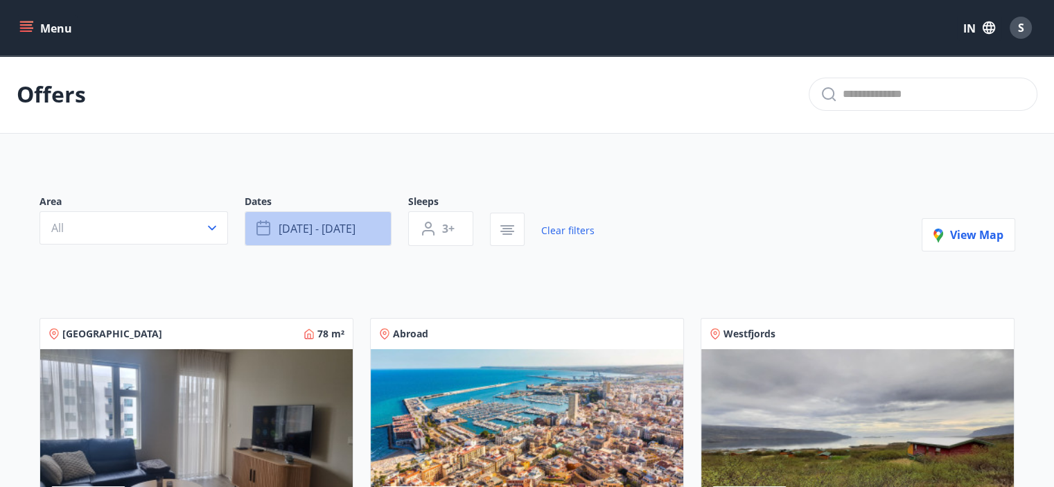
click at [318, 222] on span "[DATE] - [DATE]" at bounding box center [317, 228] width 77 height 15
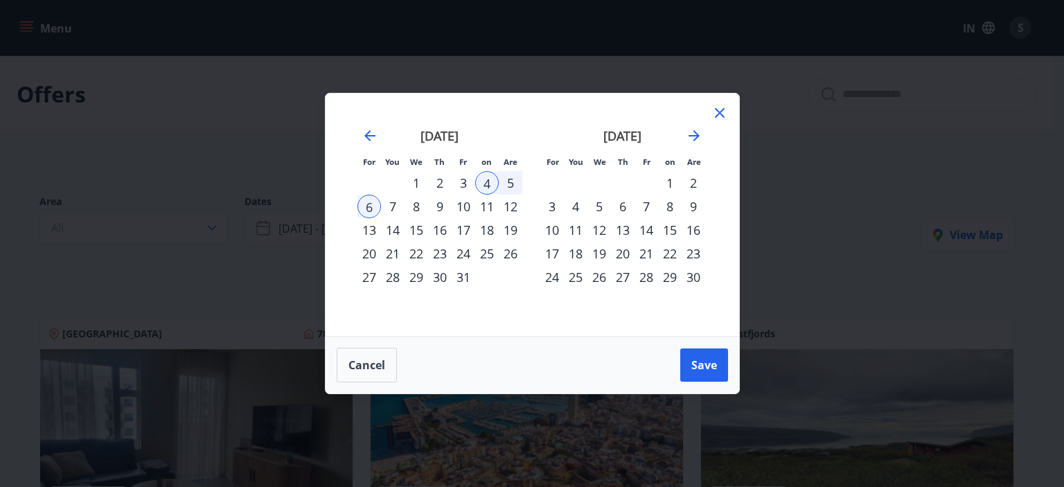
click at [511, 175] on font "5" at bounding box center [510, 183] width 7 height 17
click at [393, 202] on font "7" at bounding box center [392, 206] width 7 height 17
click at [698, 359] on font "Save" at bounding box center [704, 365] width 26 height 15
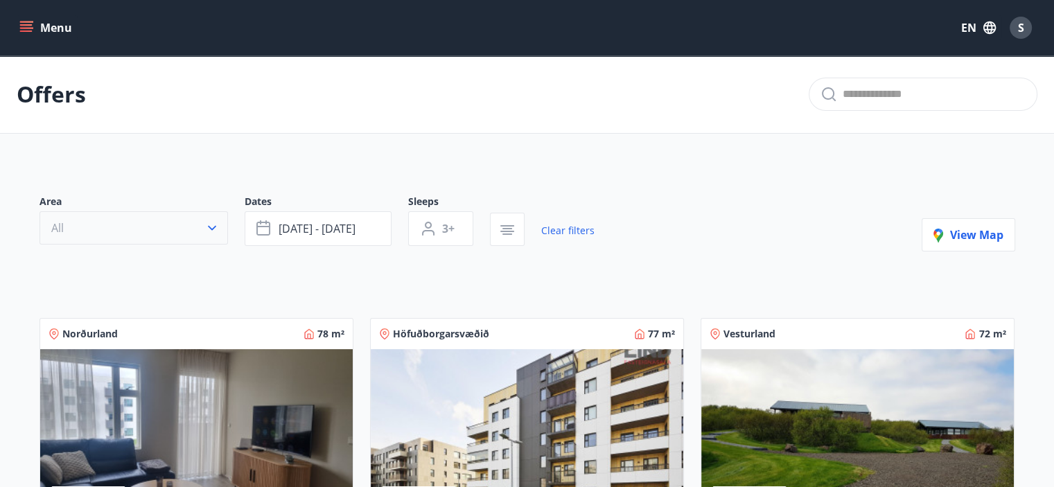
click at [191, 221] on button "All" at bounding box center [133, 227] width 188 height 33
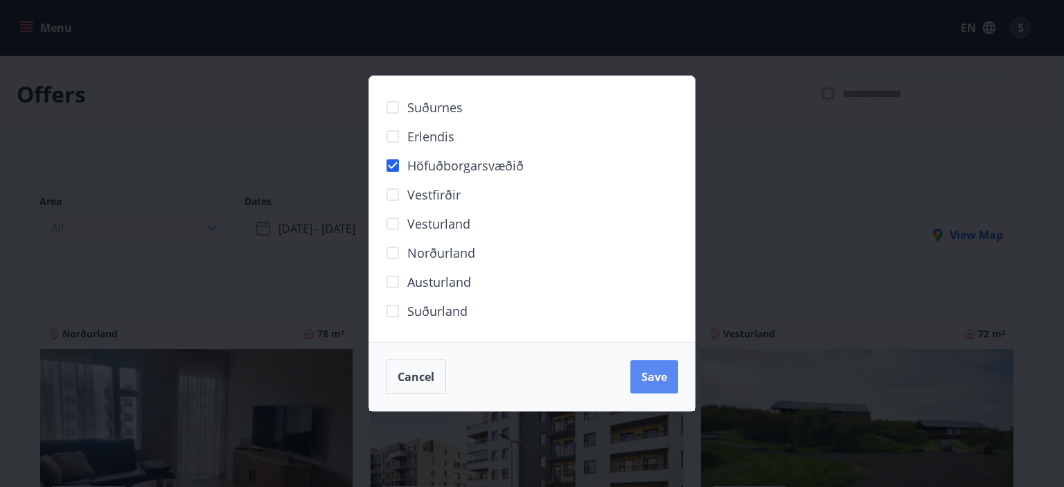
click at [662, 373] on span "Save" at bounding box center [655, 376] width 26 height 15
